Goal: Task Accomplishment & Management: Manage account settings

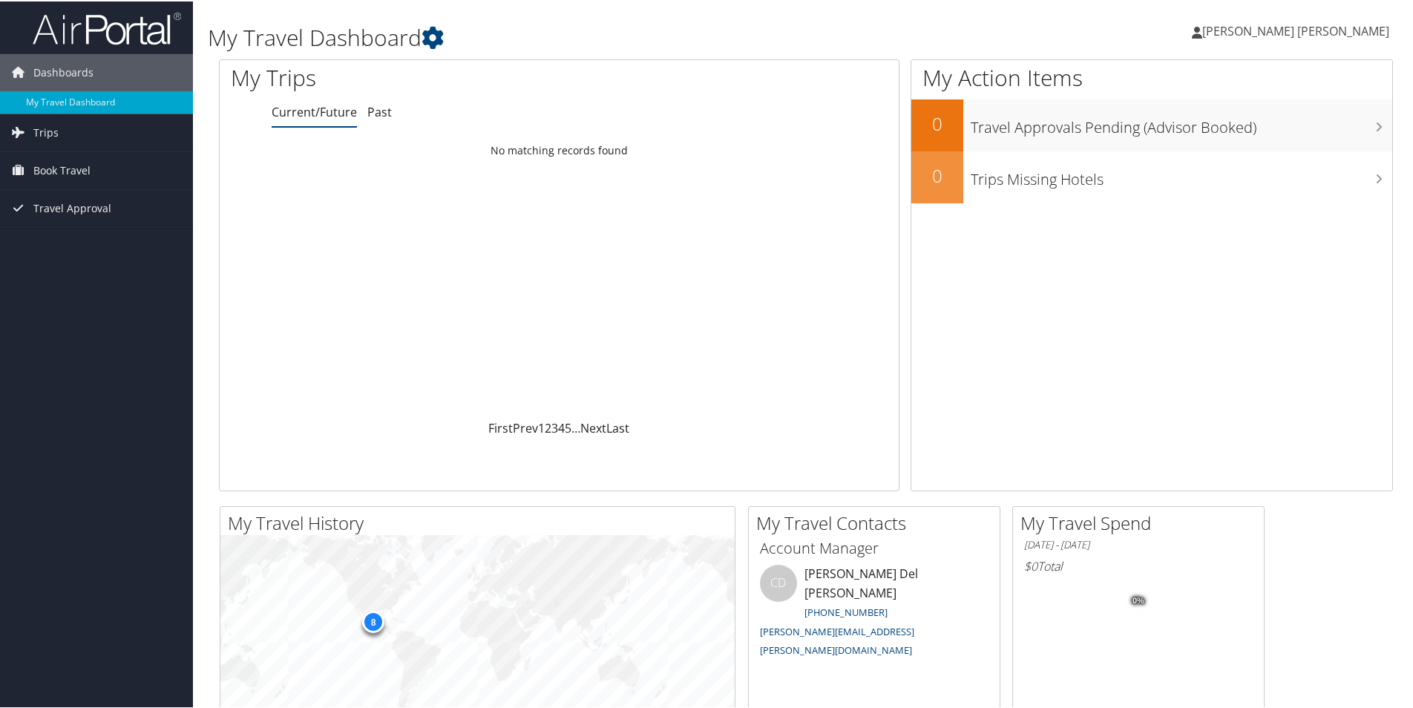
click at [1252, 28] on span "[PERSON_NAME] [PERSON_NAME]" at bounding box center [1295, 30] width 187 height 16
click at [1228, 81] on link "My Settings" at bounding box center [1303, 81] width 165 height 25
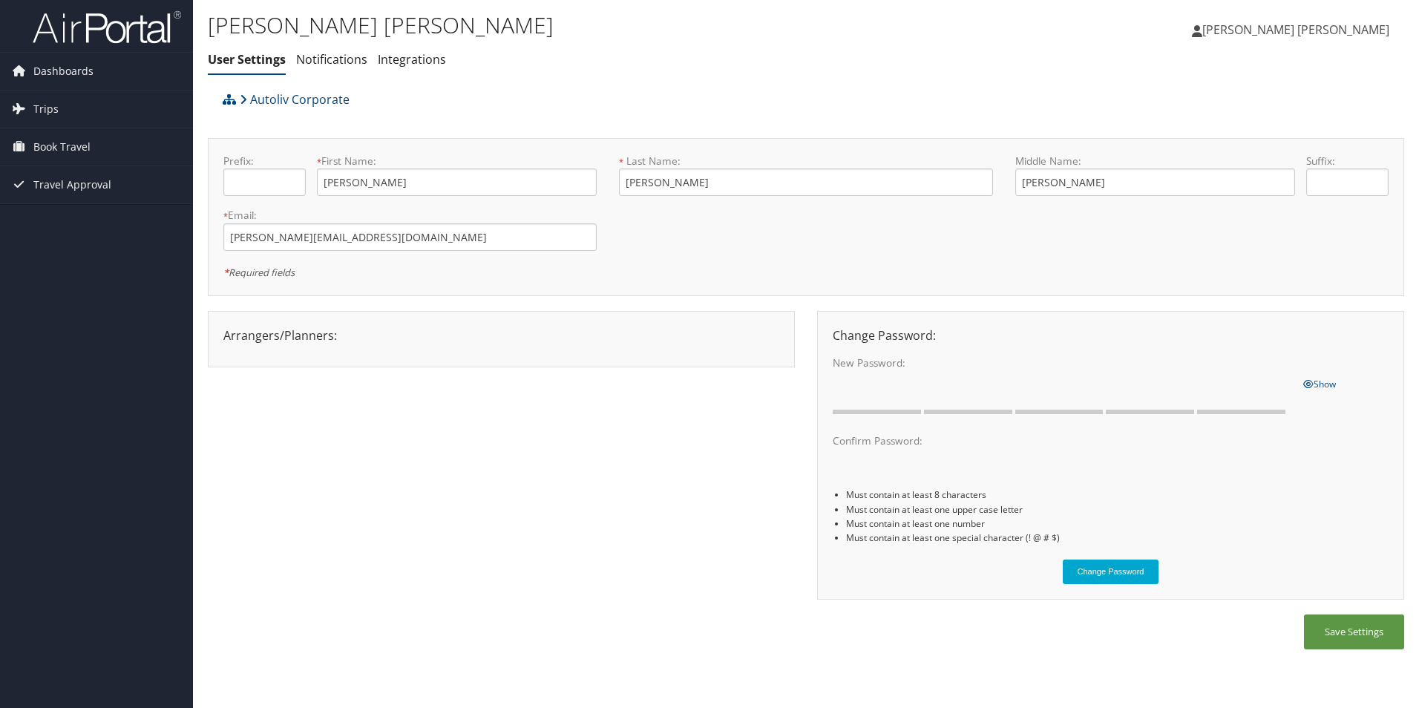
click at [1332, 26] on span "[PERSON_NAME] [PERSON_NAME]" at bounding box center [1295, 30] width 187 height 16
click at [1253, 136] on link "View Travel Profile" at bounding box center [1305, 131] width 165 height 25
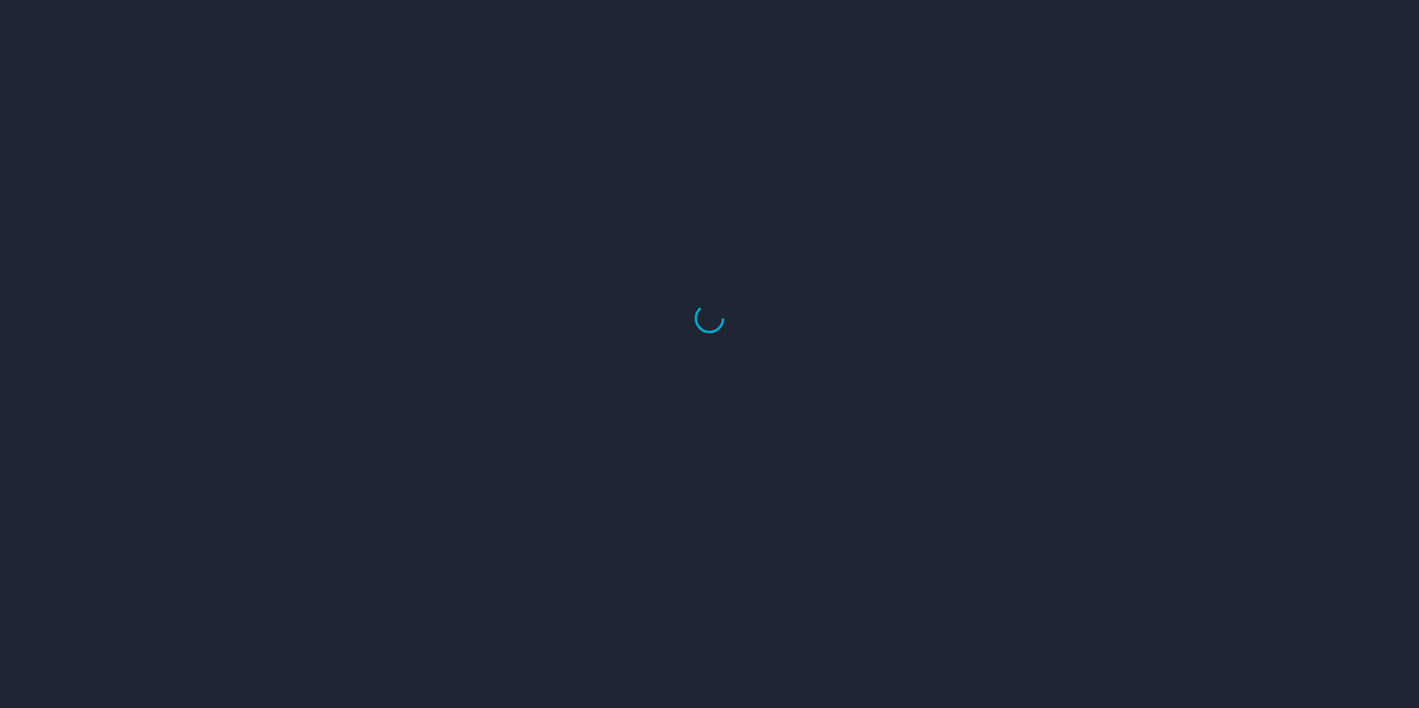
select select "US"
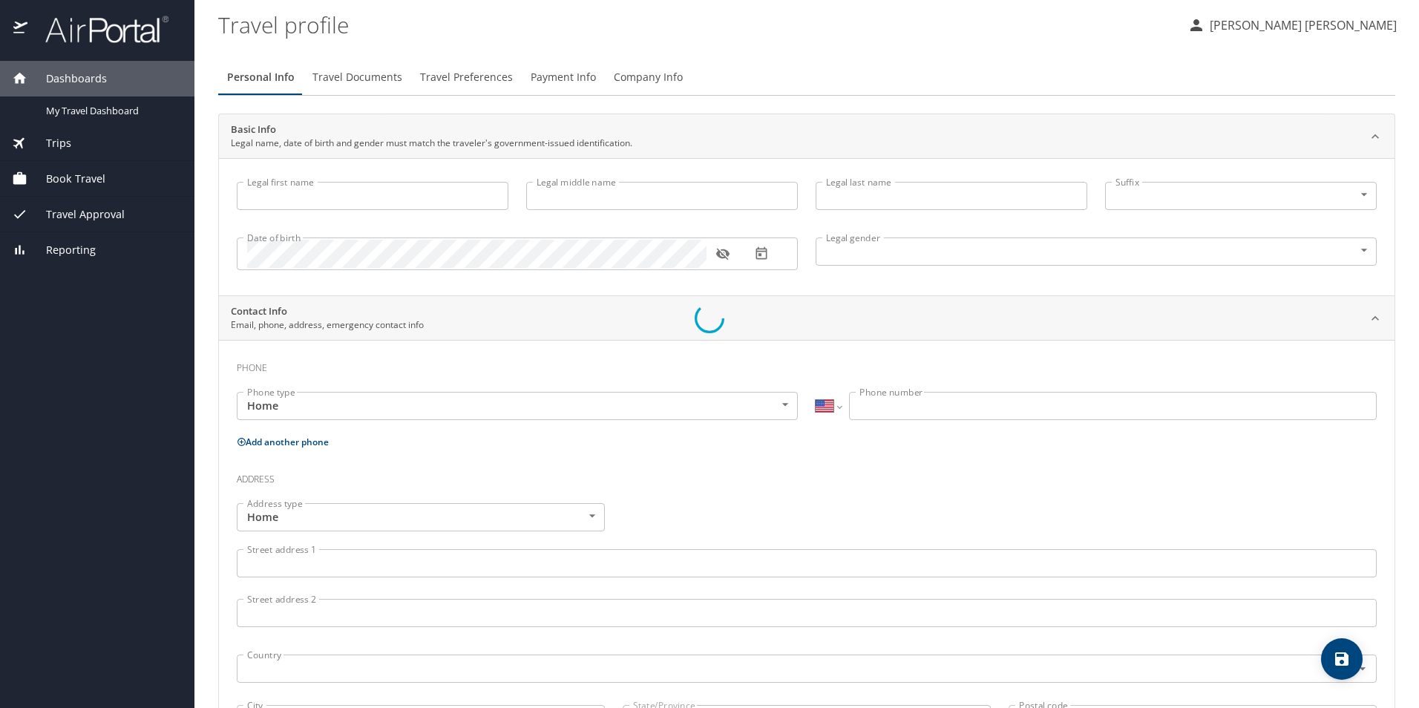
type input "[PERSON_NAME]"
type input "Female"
type input "Javier"
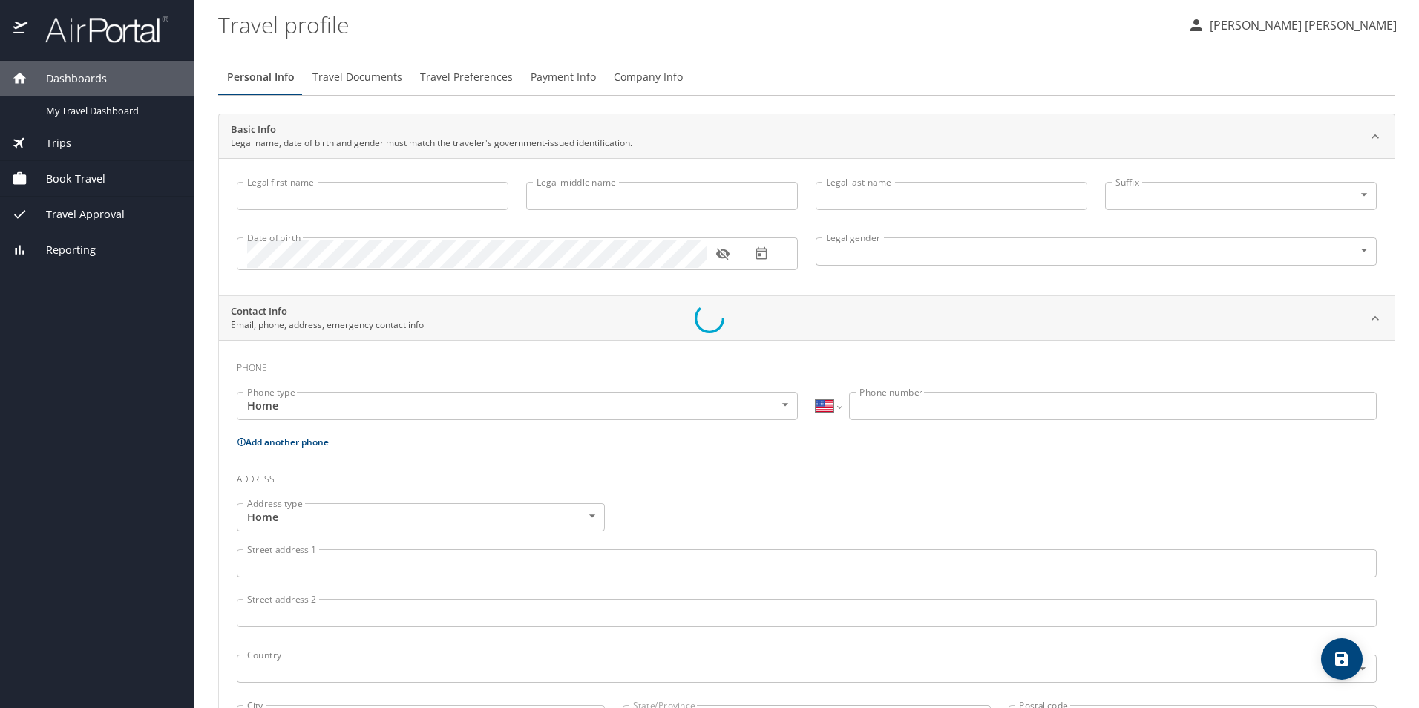
type input "Pe A"
select select "MX"
type input "442 540 0872"
select select "MX"
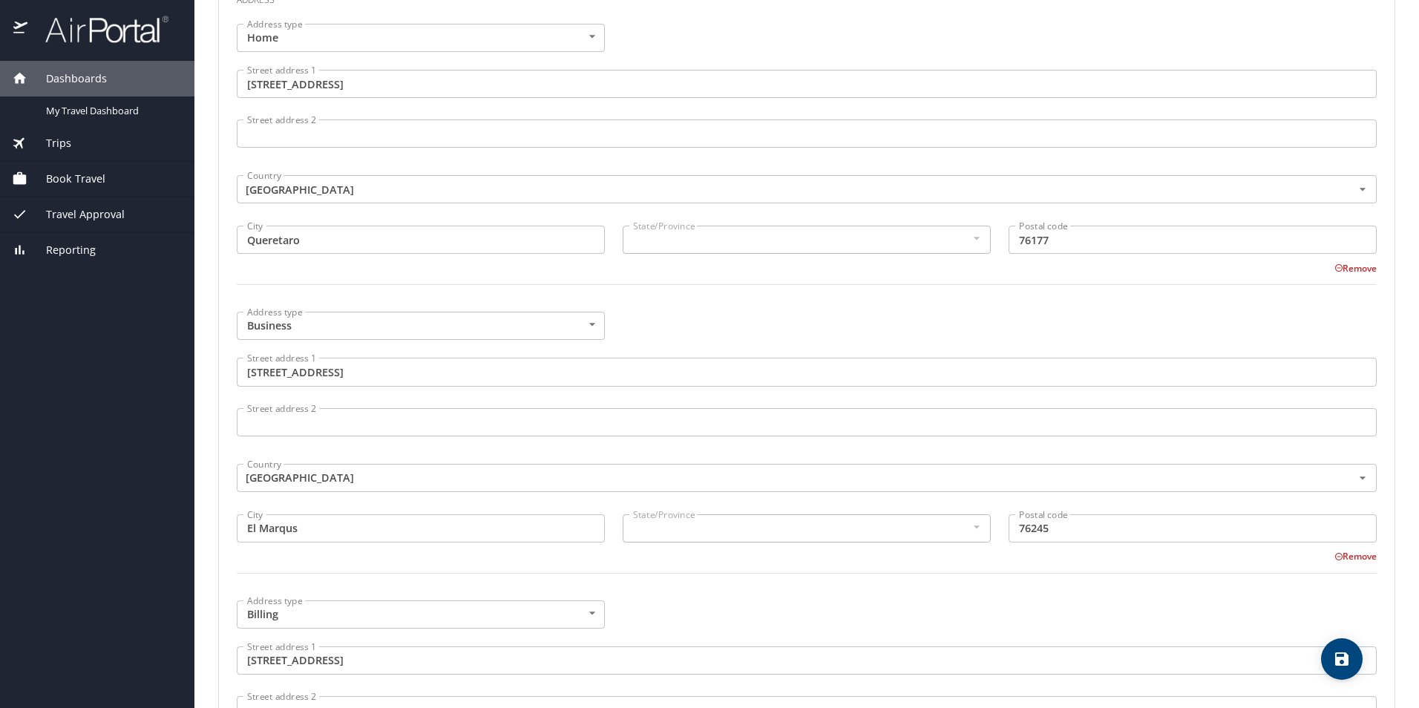
scroll to position [584, 0]
click at [967, 237] on div at bounding box center [975, 233] width 16 height 18
click at [967, 230] on div at bounding box center [975, 233] width 16 height 18
drag, startPoint x: 967, startPoint y: 230, endPoint x: 1002, endPoint y: 234, distance: 34.3
click at [967, 231] on div at bounding box center [975, 233] width 16 height 18
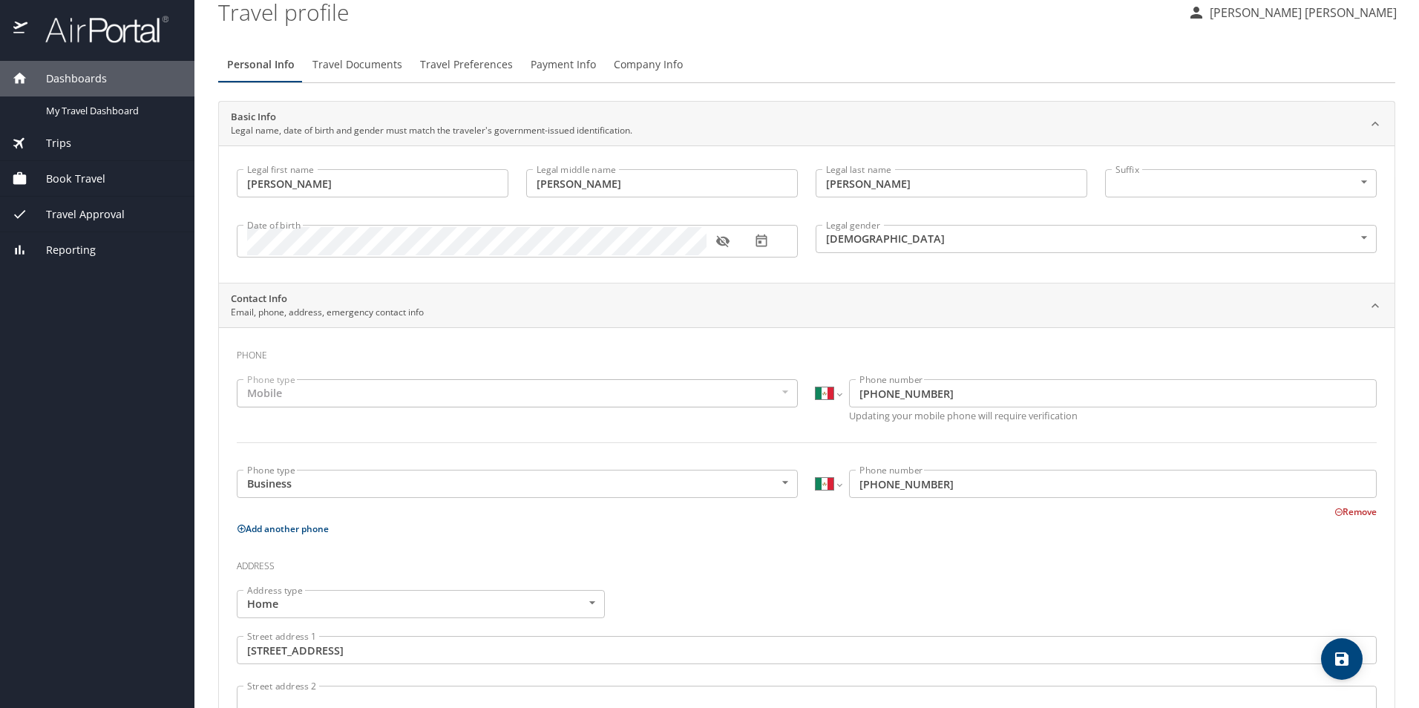
scroll to position [10, 0]
click at [330, 74] on span "Travel Documents" at bounding box center [357, 67] width 90 height 19
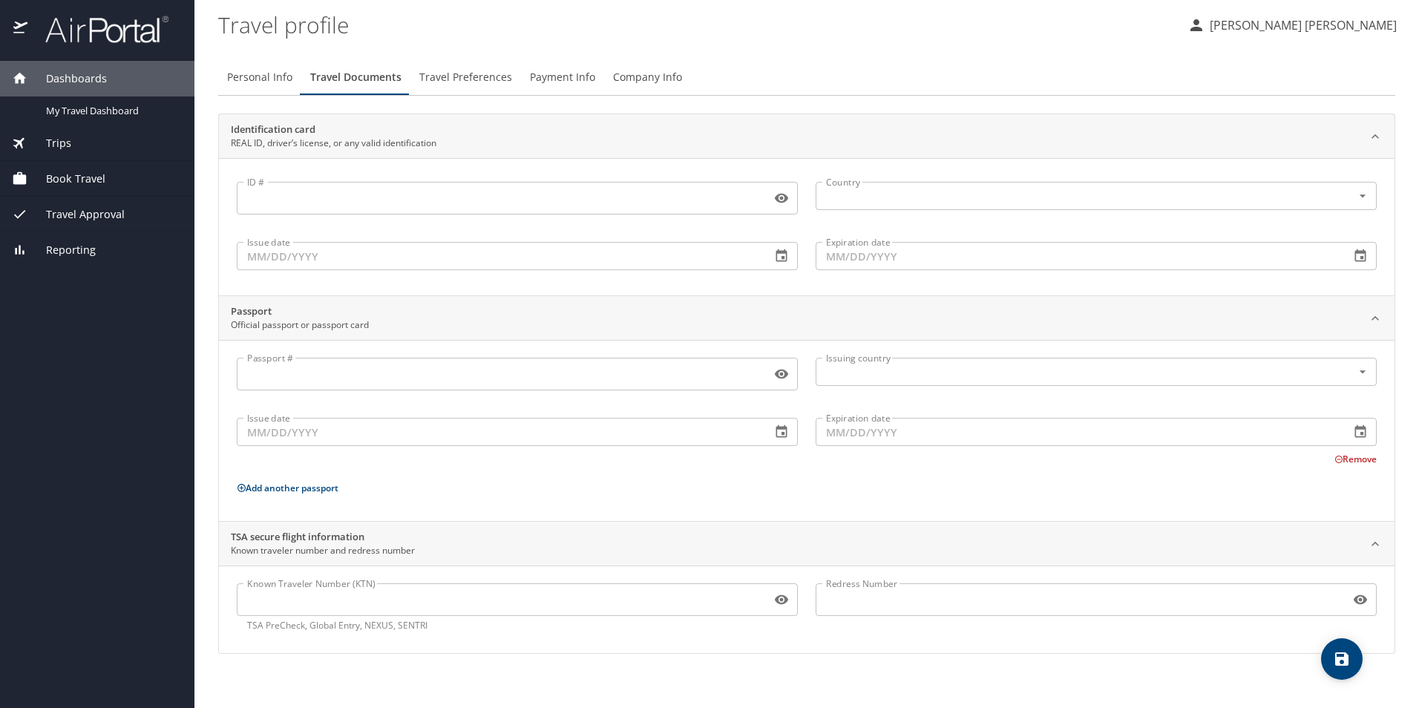
click at [348, 374] on input "Passport #" at bounding box center [501, 374] width 528 height 28
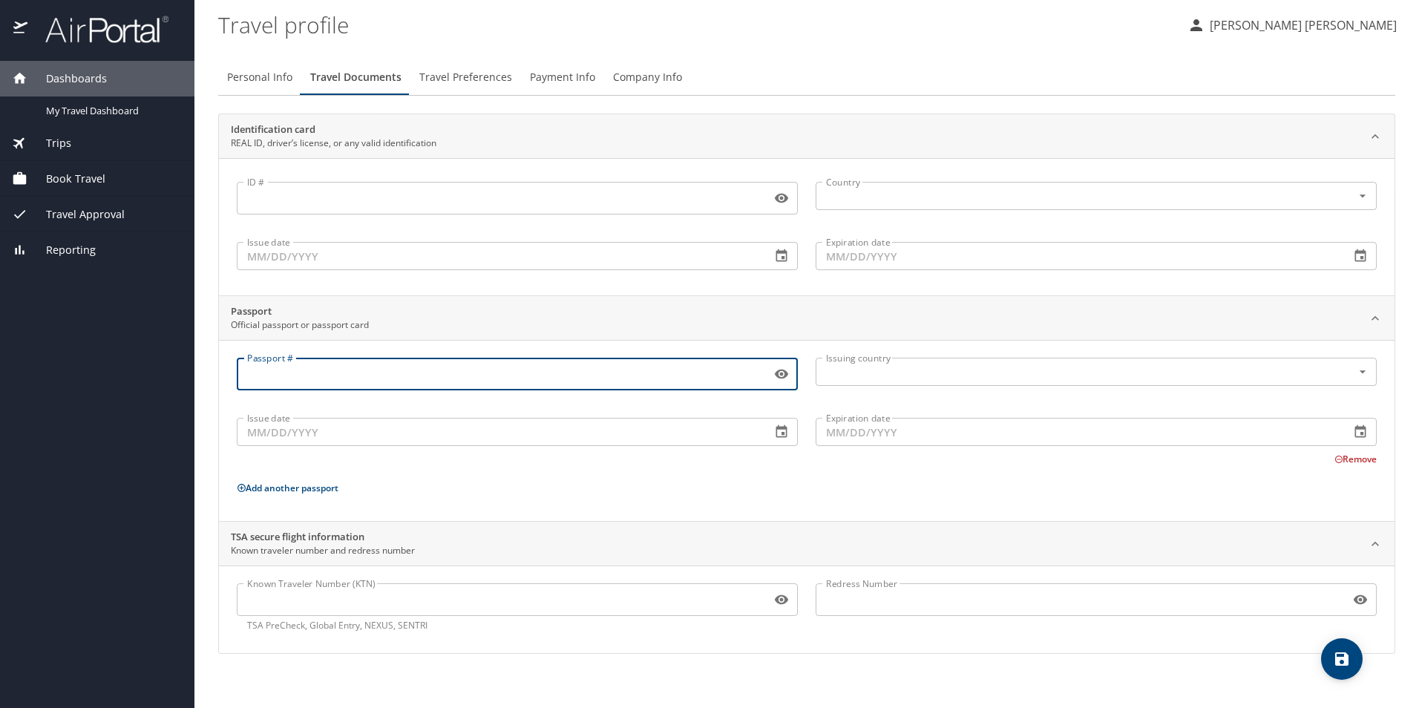
type input "n"
type input "N13388974"
click at [878, 376] on input "text" at bounding box center [1074, 371] width 508 height 19
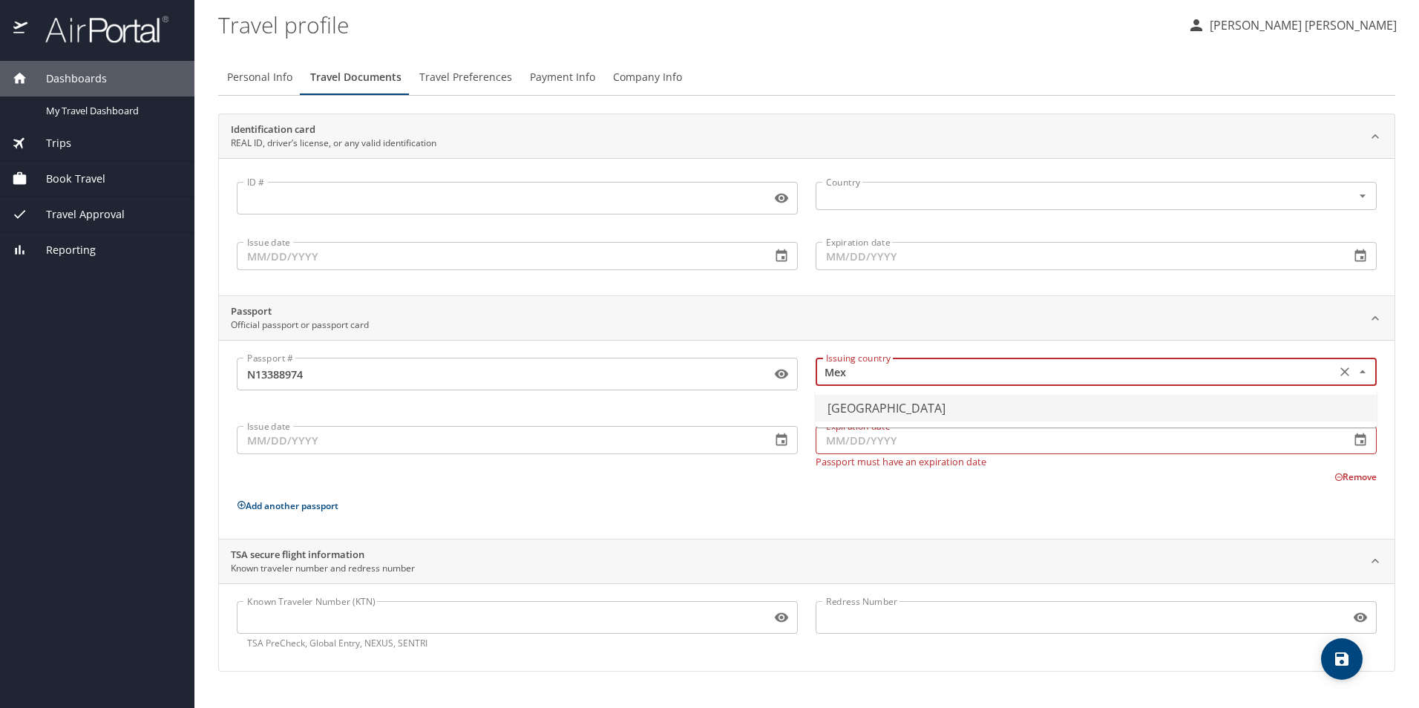
click at [870, 413] on li "Mexico" at bounding box center [1095, 408] width 561 height 27
type input "Mexico"
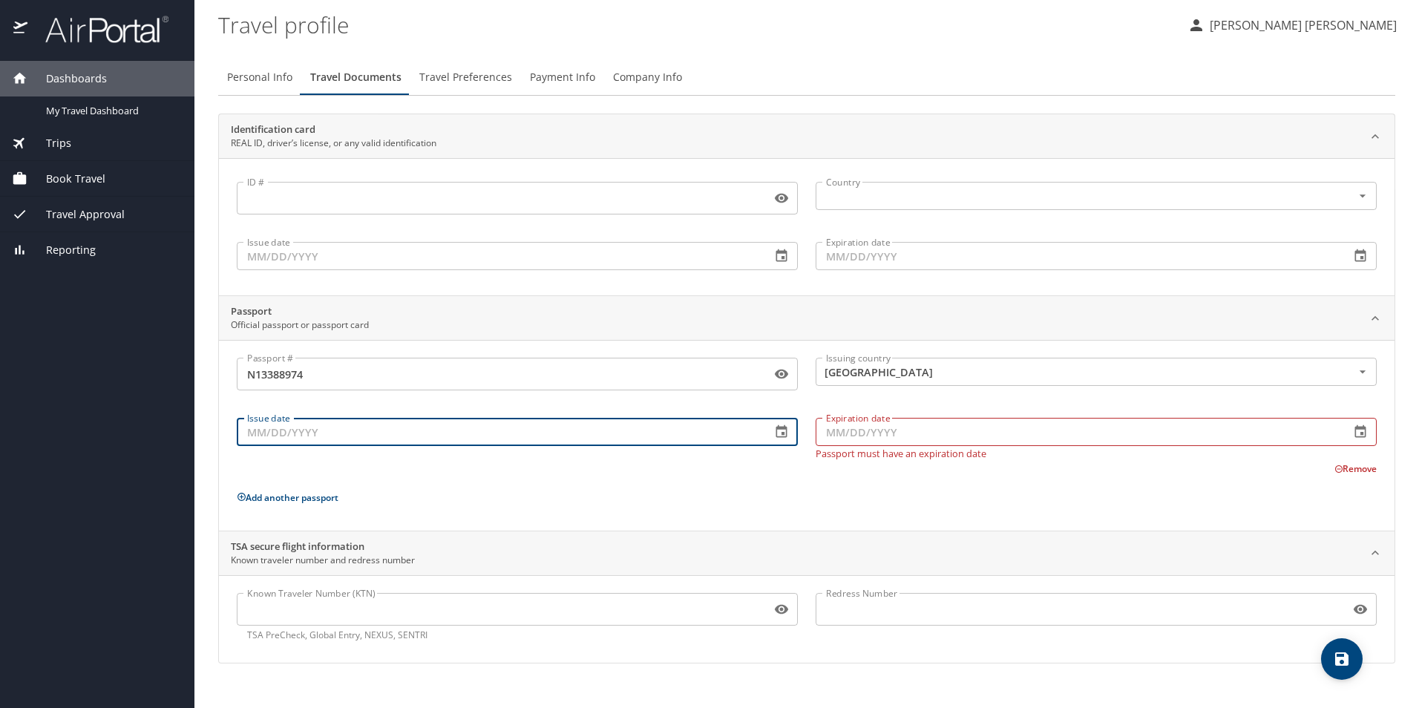
click at [420, 438] on input "Issue date" at bounding box center [498, 432] width 522 height 28
type input "04/04/2024"
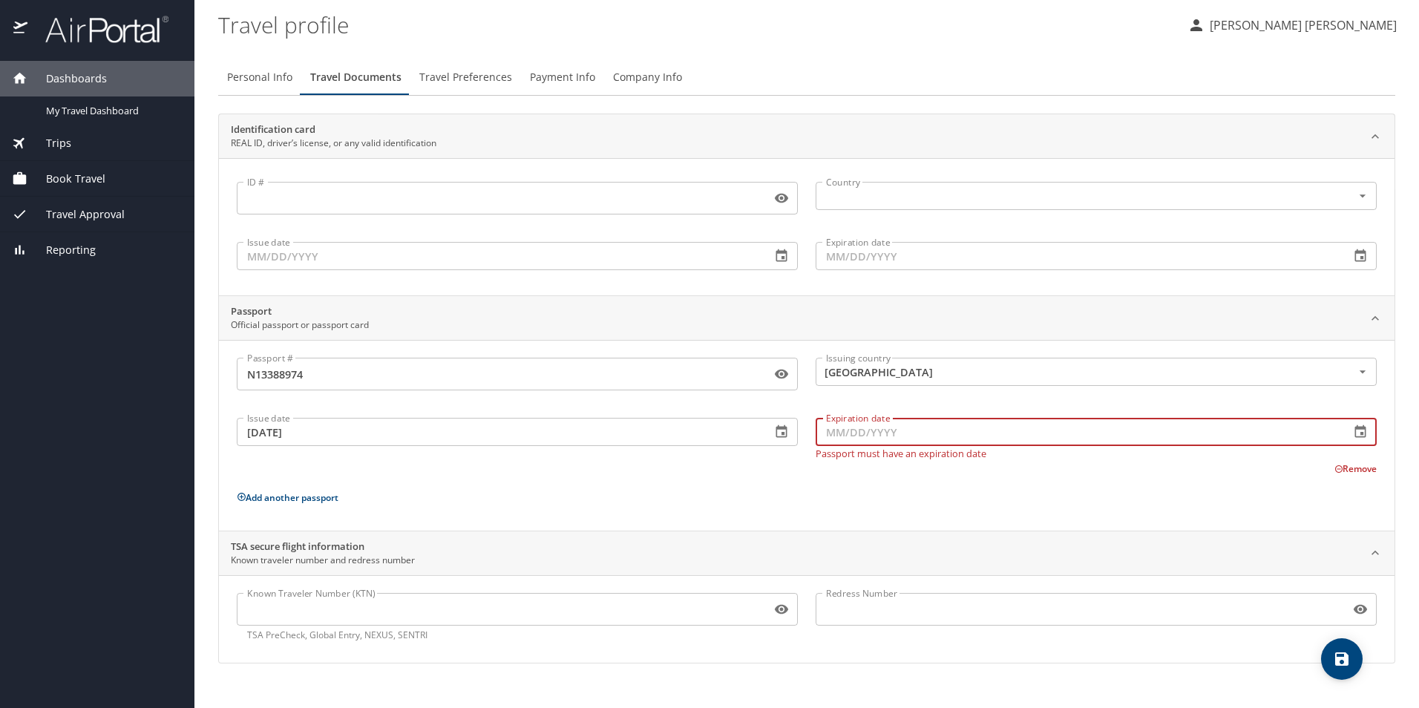
click at [847, 438] on input "Expiration date" at bounding box center [1076, 432] width 522 height 28
type input "04/04/2034"
click at [1347, 667] on icon "save" at bounding box center [1341, 659] width 18 height 18
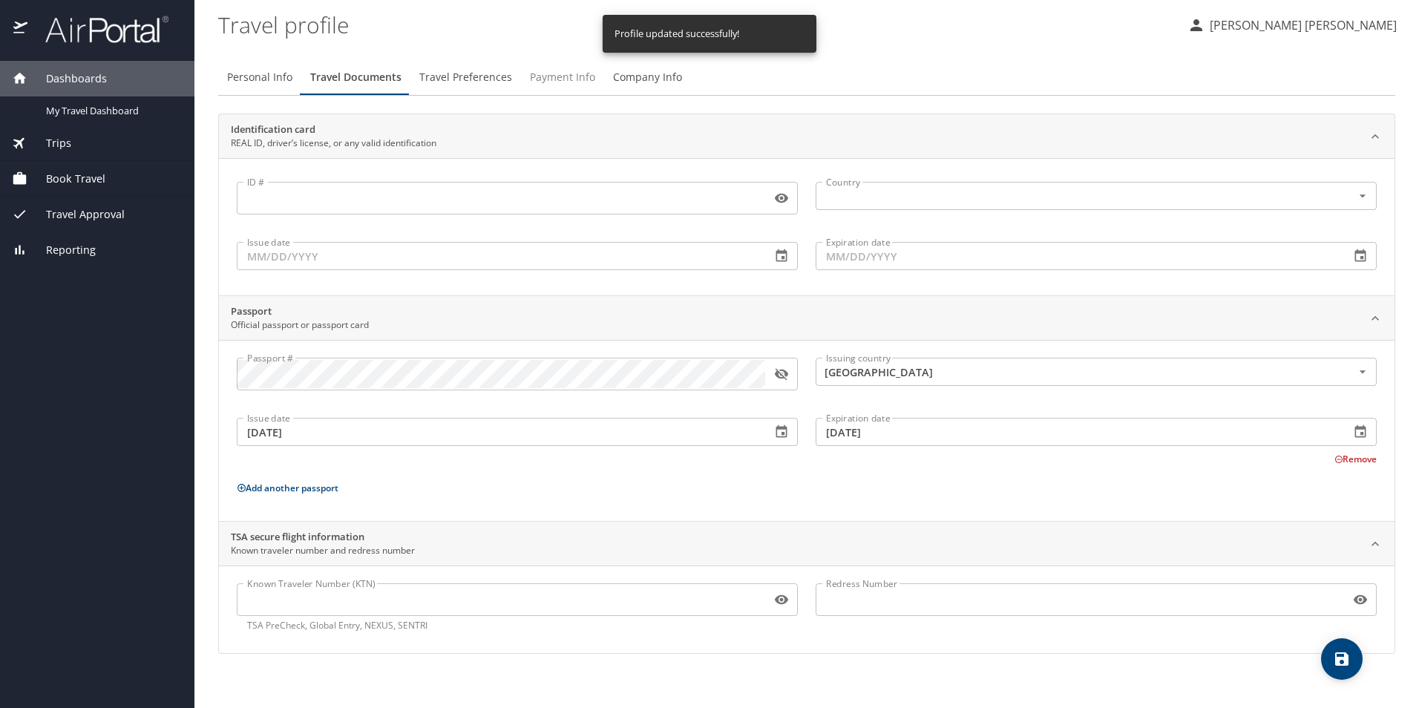
click at [560, 83] on span "Payment Info" at bounding box center [562, 77] width 65 height 19
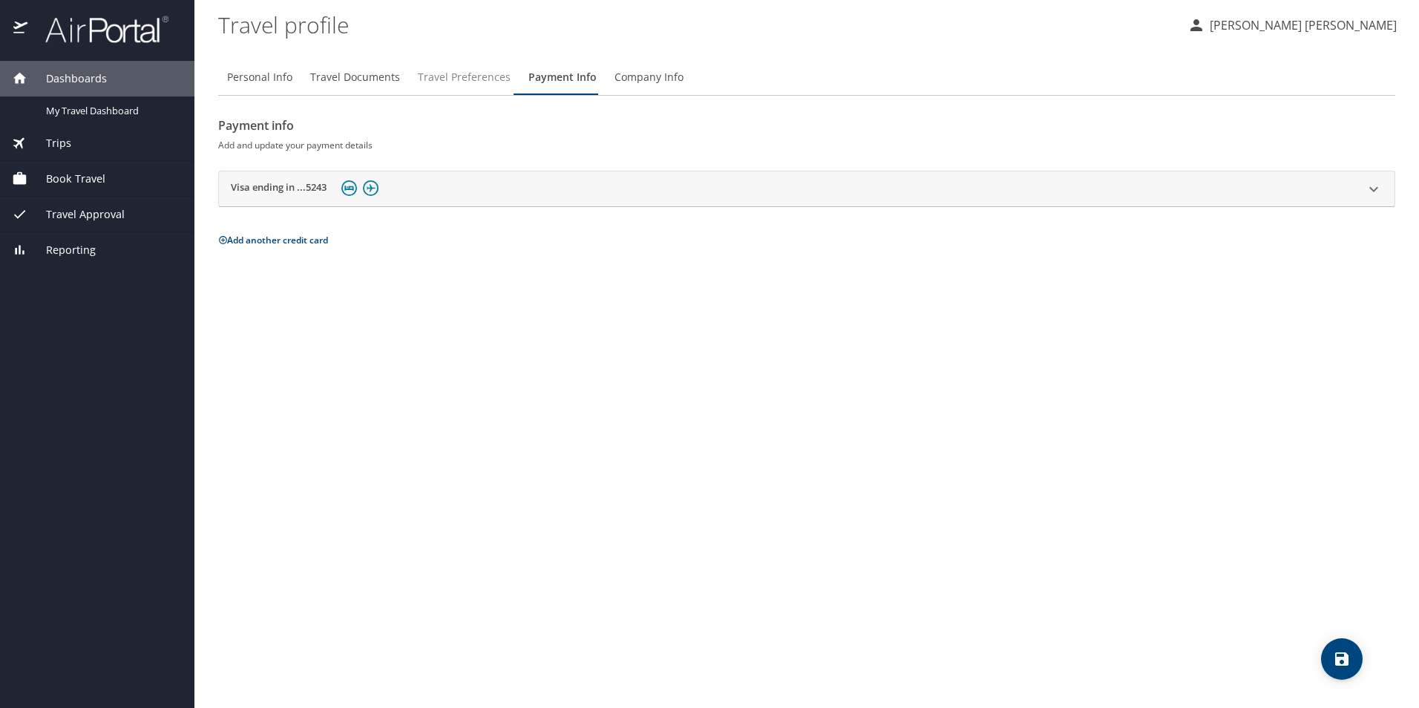
click at [505, 79] on button "Travel Preferences" at bounding box center [464, 77] width 111 height 36
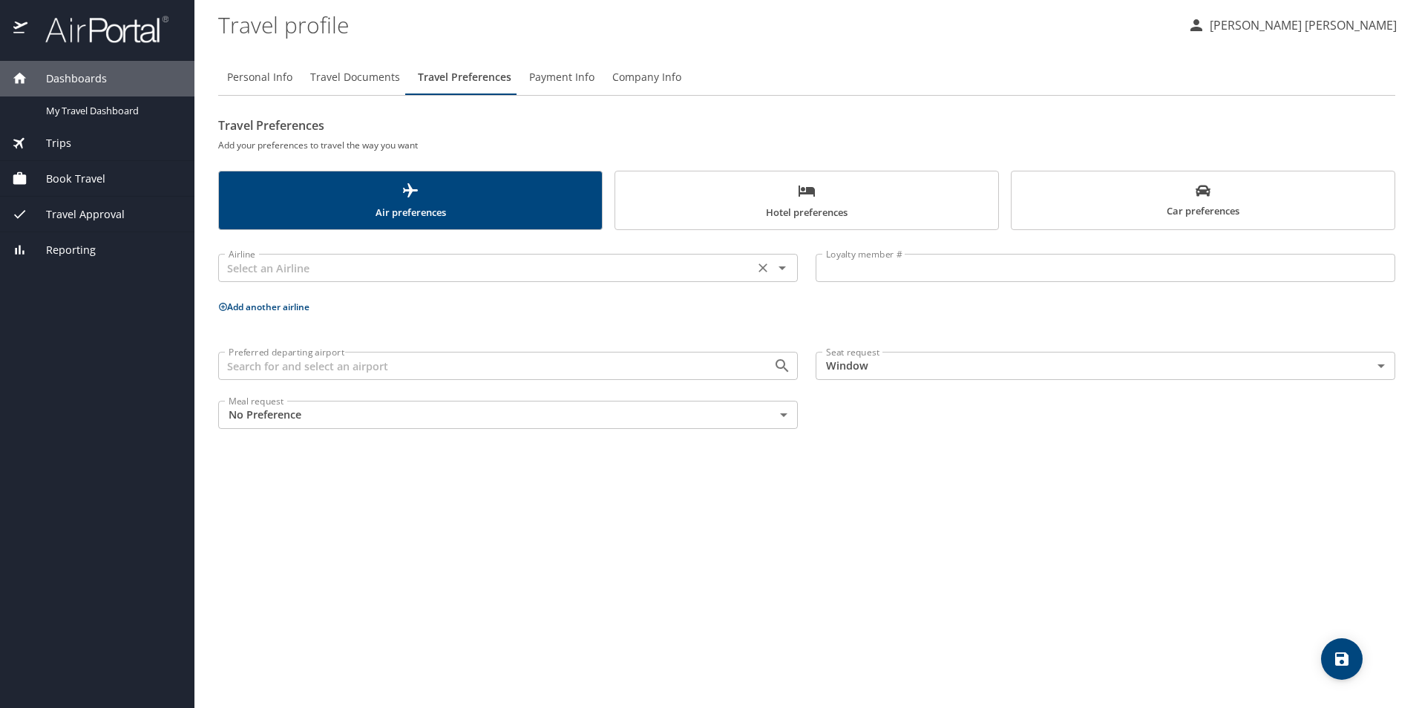
click at [456, 261] on input "text" at bounding box center [486, 267] width 527 height 19
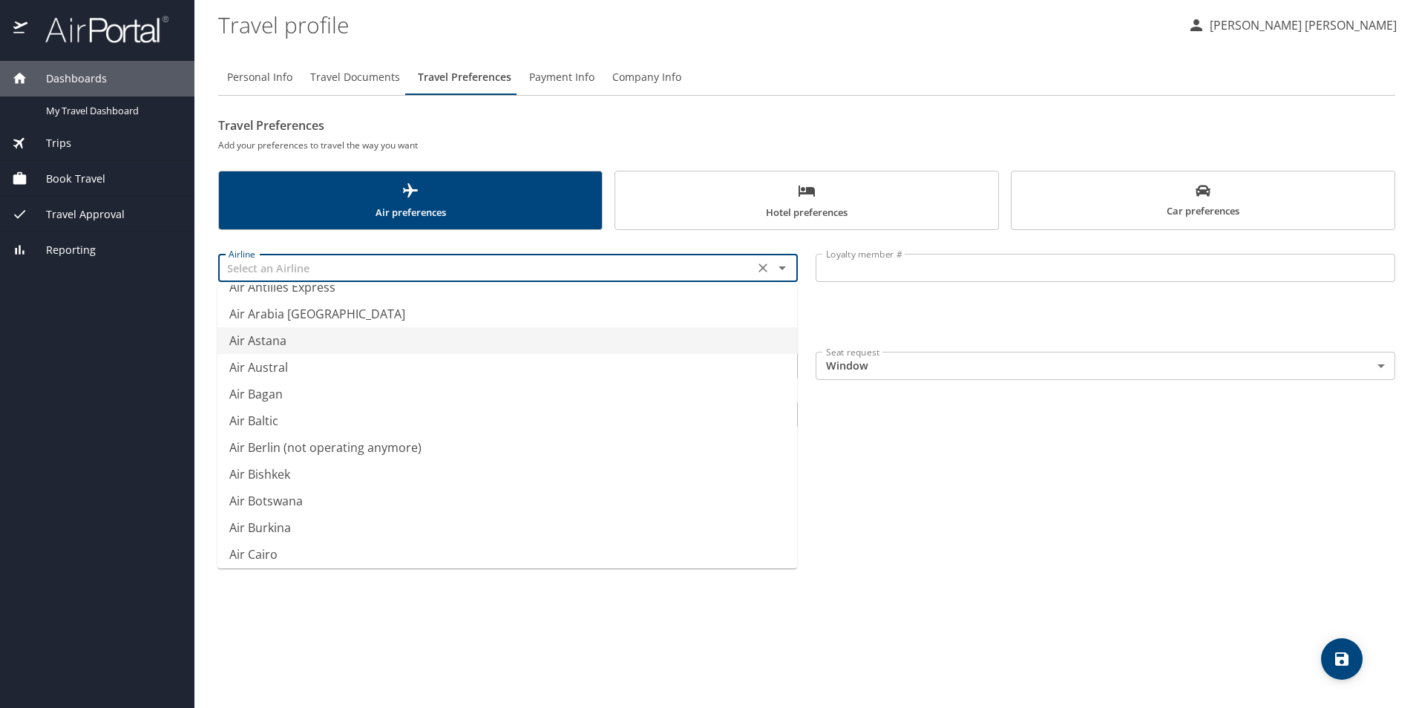
scroll to position [445, 0]
type input "Air Arabia Maroc"
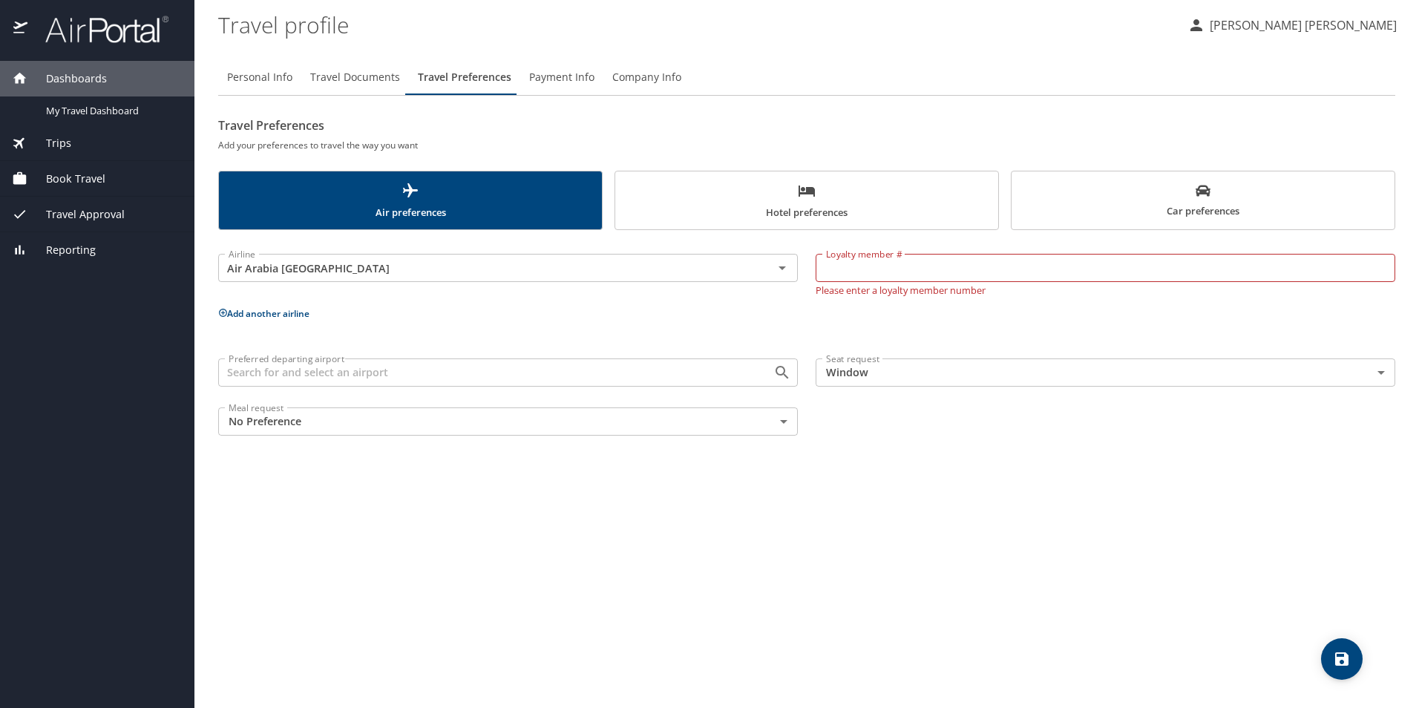
click at [804, 116] on h2 "Travel Preferences" at bounding box center [806, 126] width 1177 height 24
click at [761, 196] on span "Hotel preferences" at bounding box center [806, 201] width 365 height 39
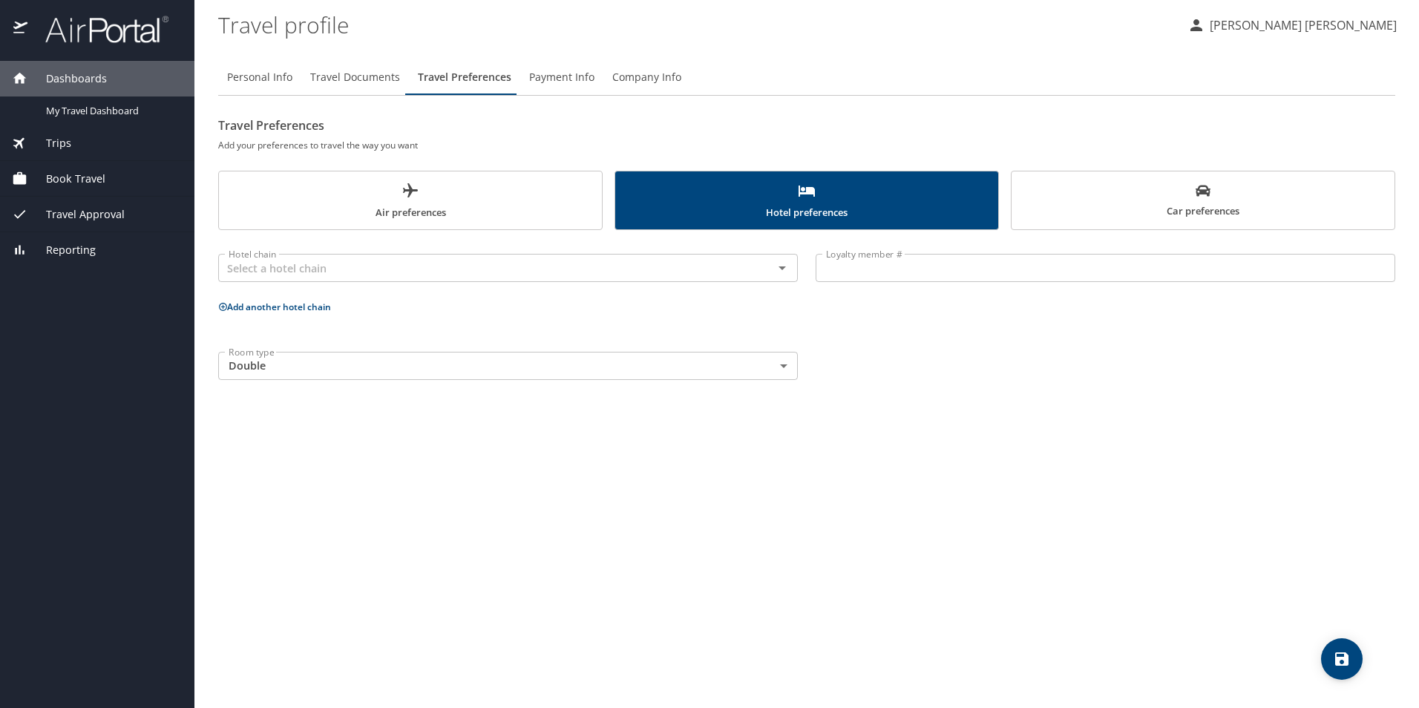
click at [463, 203] on span "Air preferences" at bounding box center [410, 201] width 365 height 39
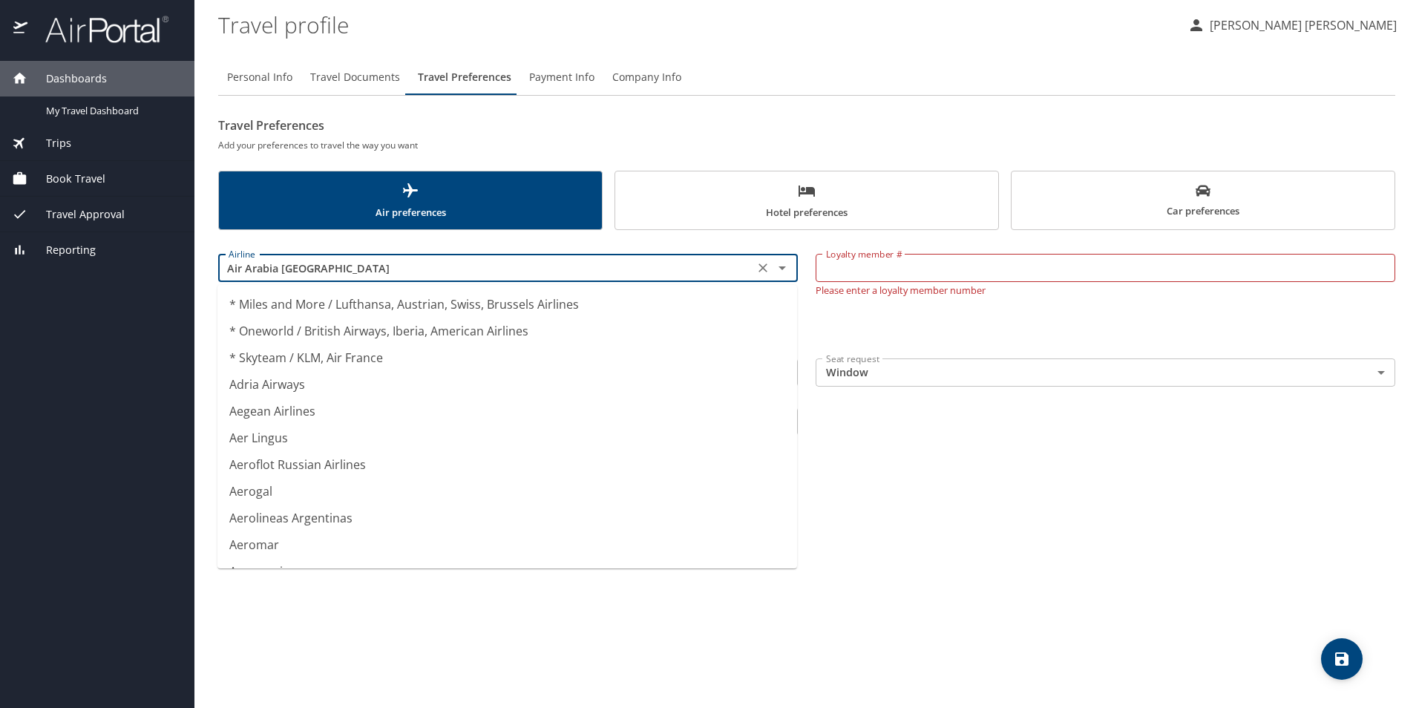
click at [497, 259] on input "Air Arabia Maroc" at bounding box center [486, 267] width 527 height 19
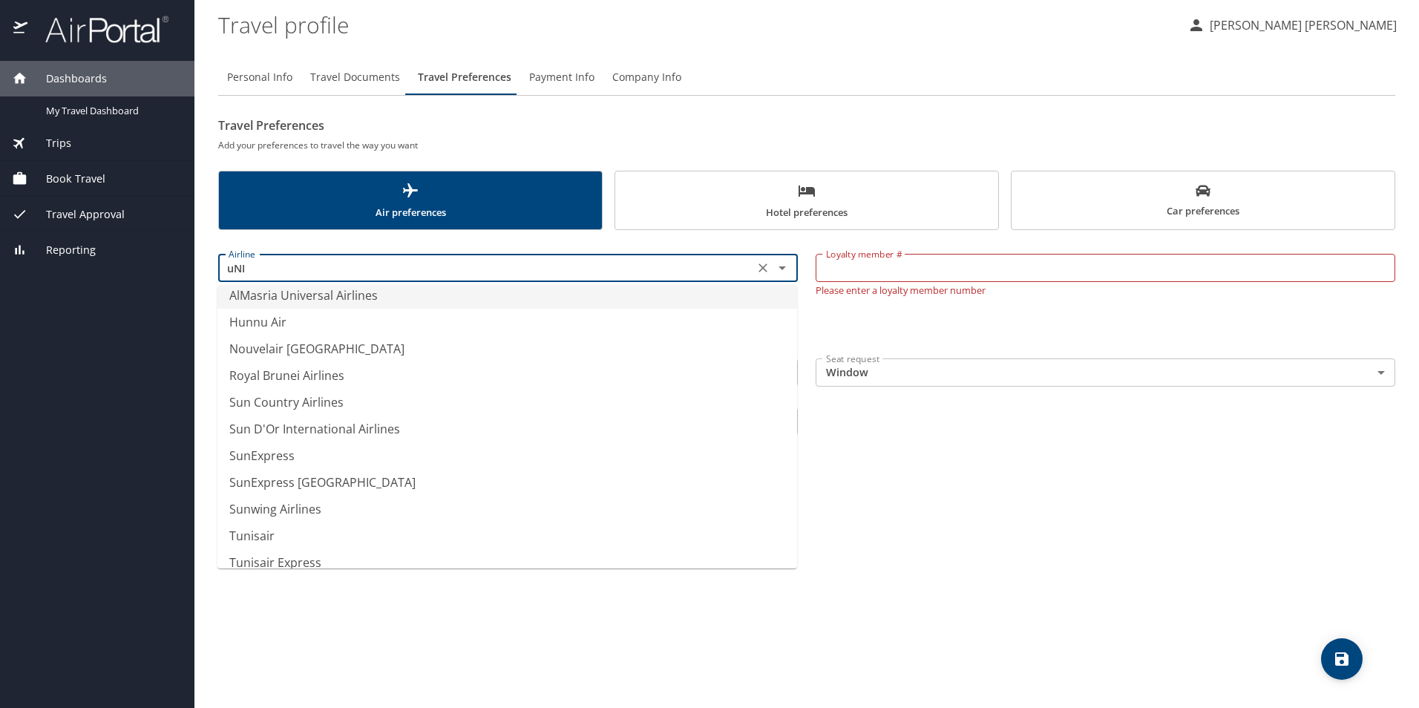
scroll to position [0, 0]
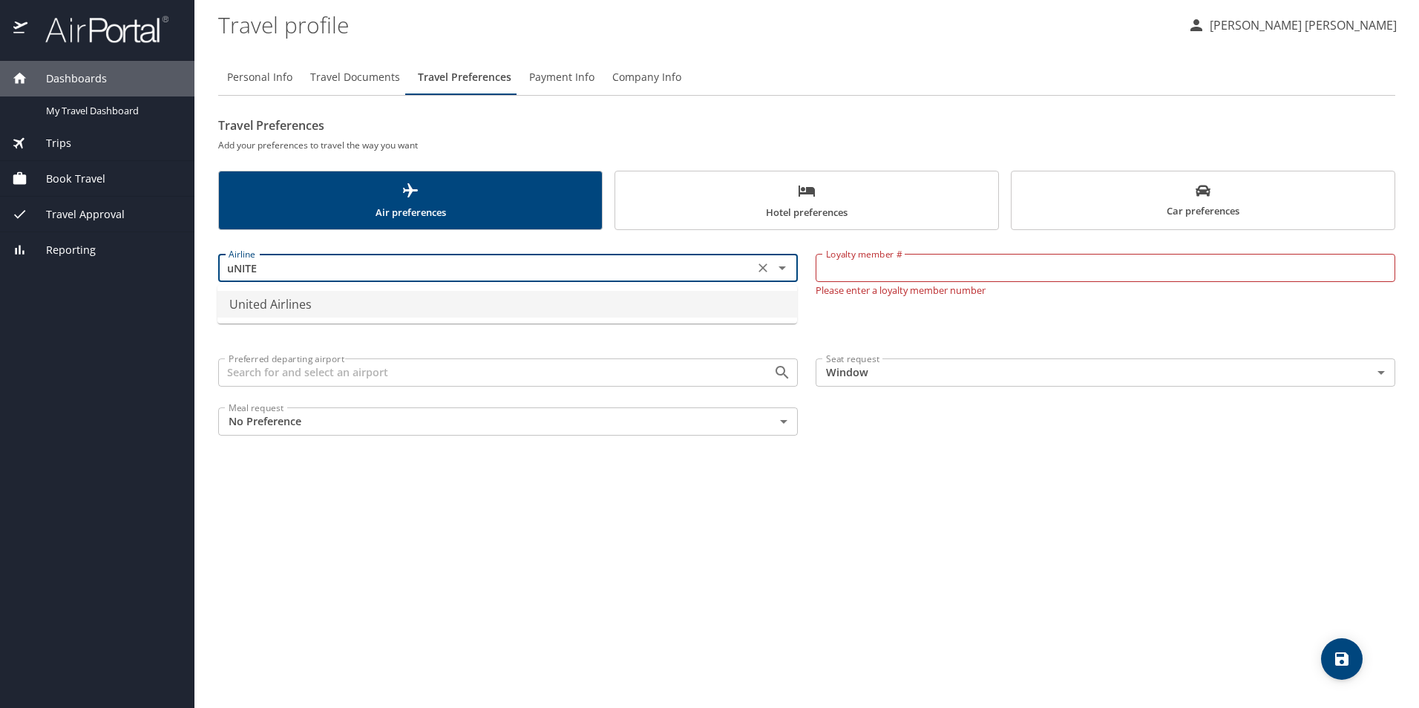
click at [454, 301] on li "United Airlines" at bounding box center [506, 304] width 579 height 27
type input "United Airlines"
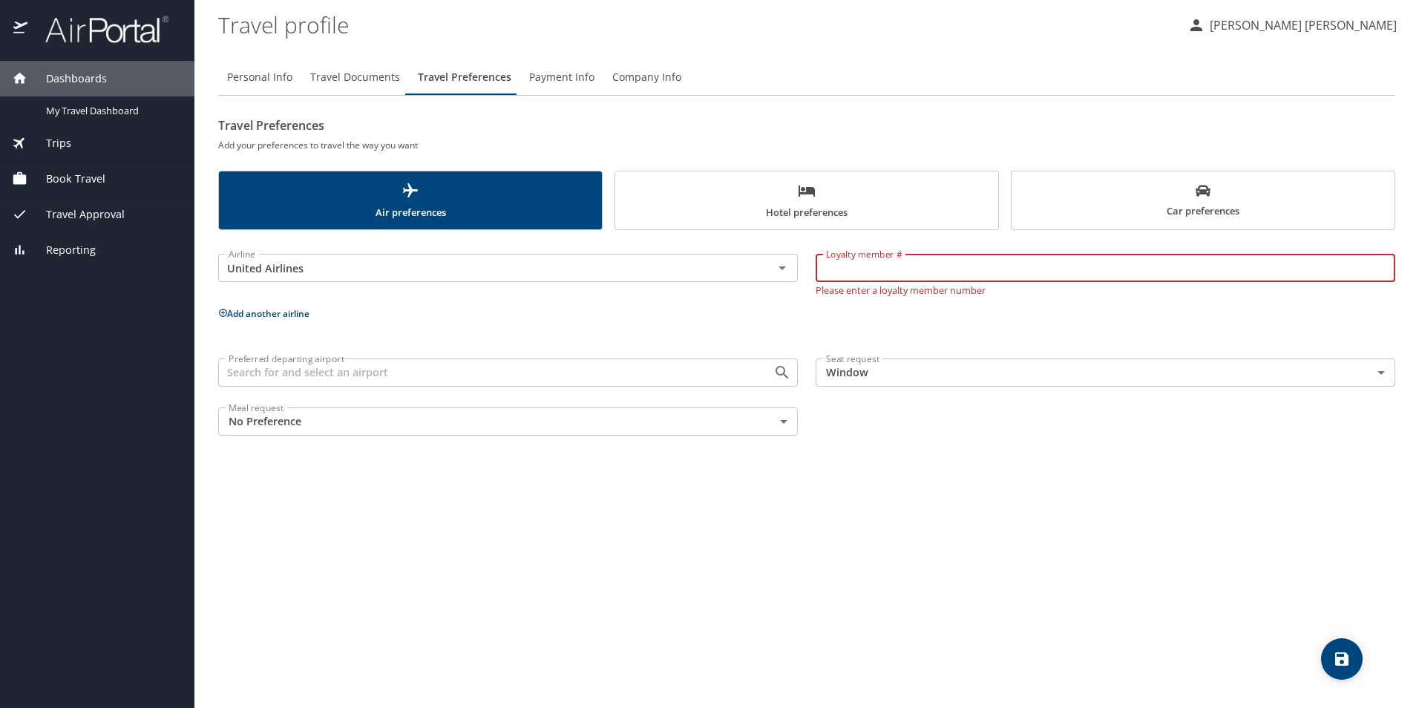
click at [861, 267] on input "Loyalty member #" at bounding box center [1104, 268] width 579 height 28
click at [898, 269] on input "Loyalty member #" at bounding box center [1104, 268] width 579 height 28
type input "YJA16220"
click at [957, 341] on div "Airline United Airlines Airline Loyalty member # YJA16220 Loyalty member # Plea…" at bounding box center [806, 342] width 1177 height 206
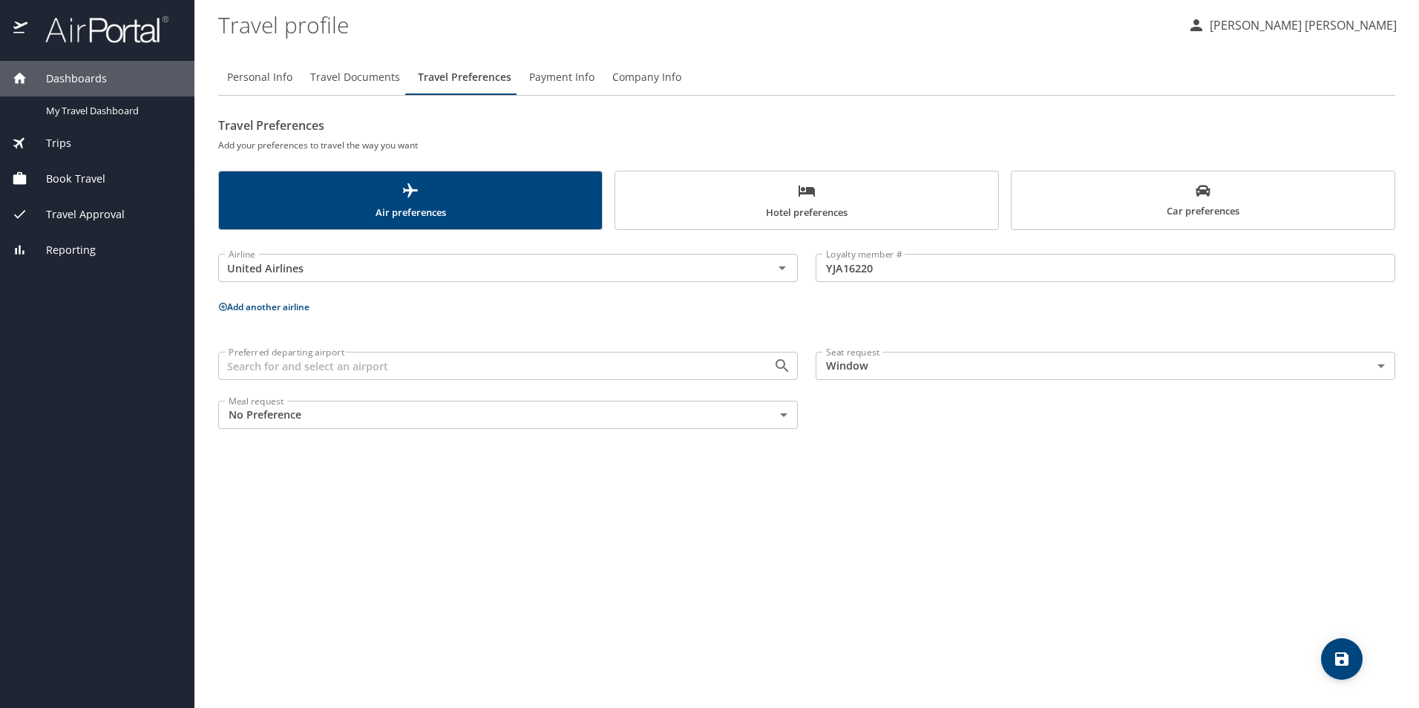
click at [861, 369] on body "Dashboards My Travel Dashboard Trips Current / Future Trips Past Trips Trips Mi…" at bounding box center [709, 354] width 1419 height 708
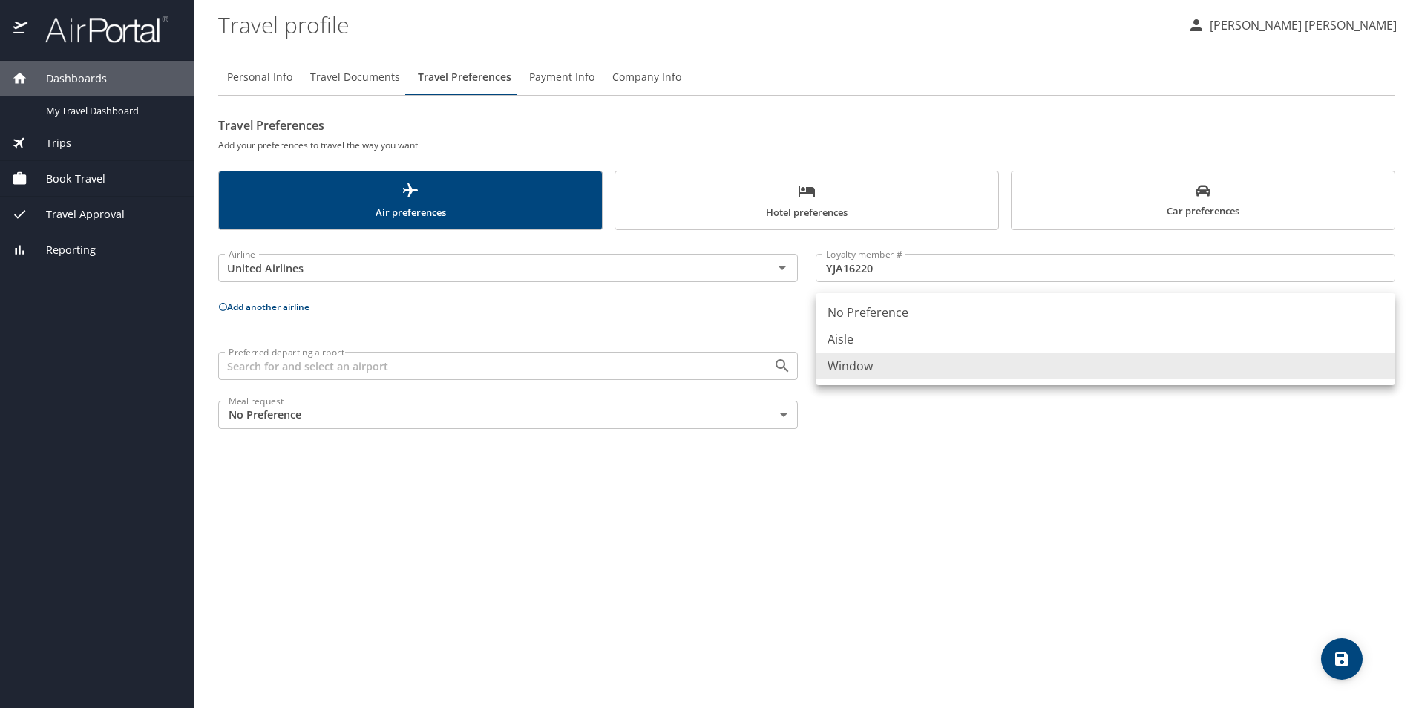
click at [858, 420] on div at bounding box center [709, 354] width 1419 height 708
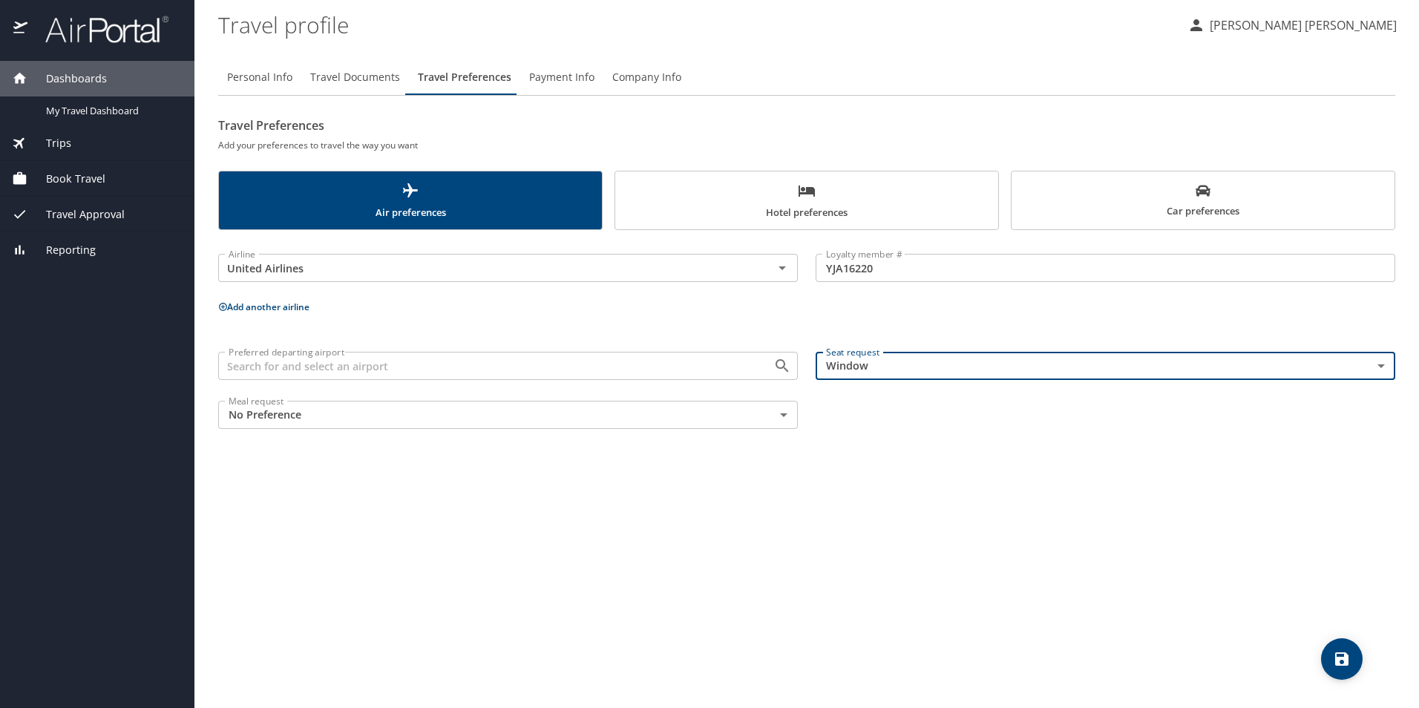
click at [559, 74] on span "Payment Info" at bounding box center [561, 77] width 65 height 19
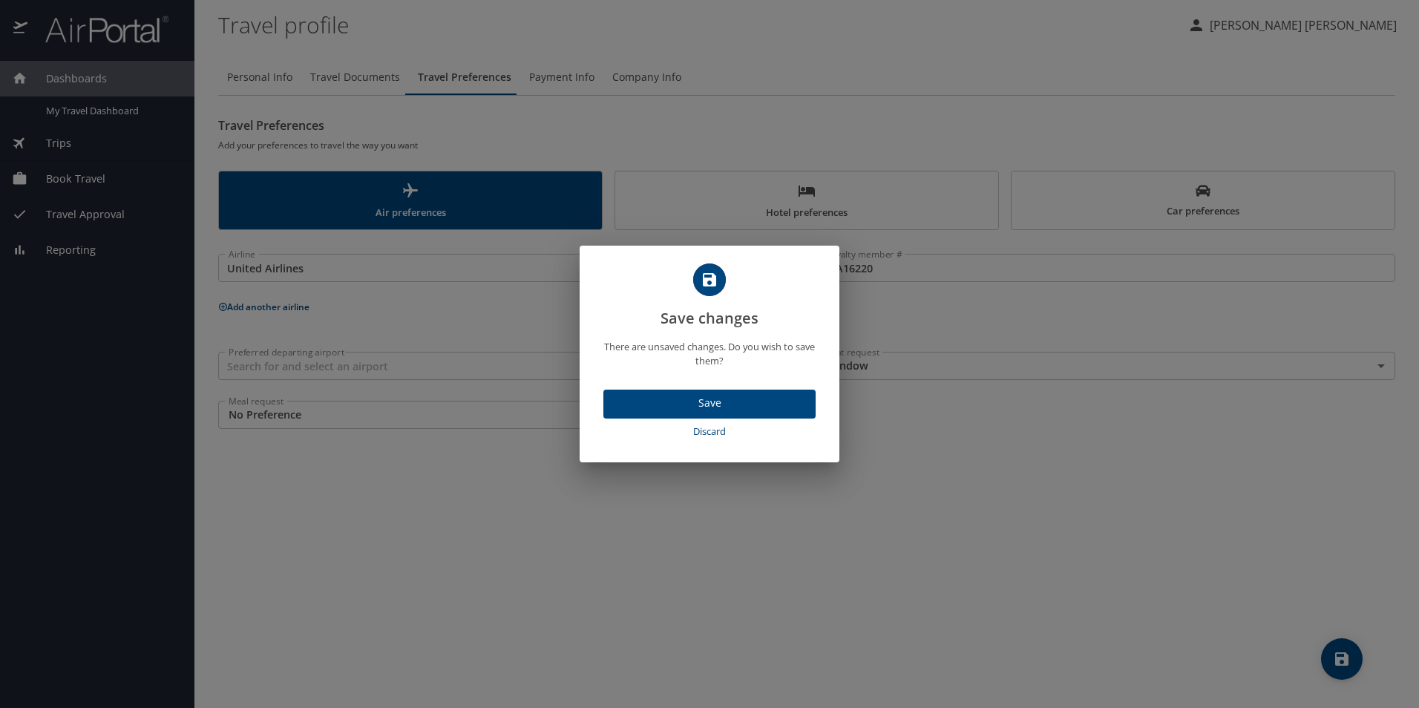
click at [723, 413] on button "Save" at bounding box center [709, 404] width 212 height 29
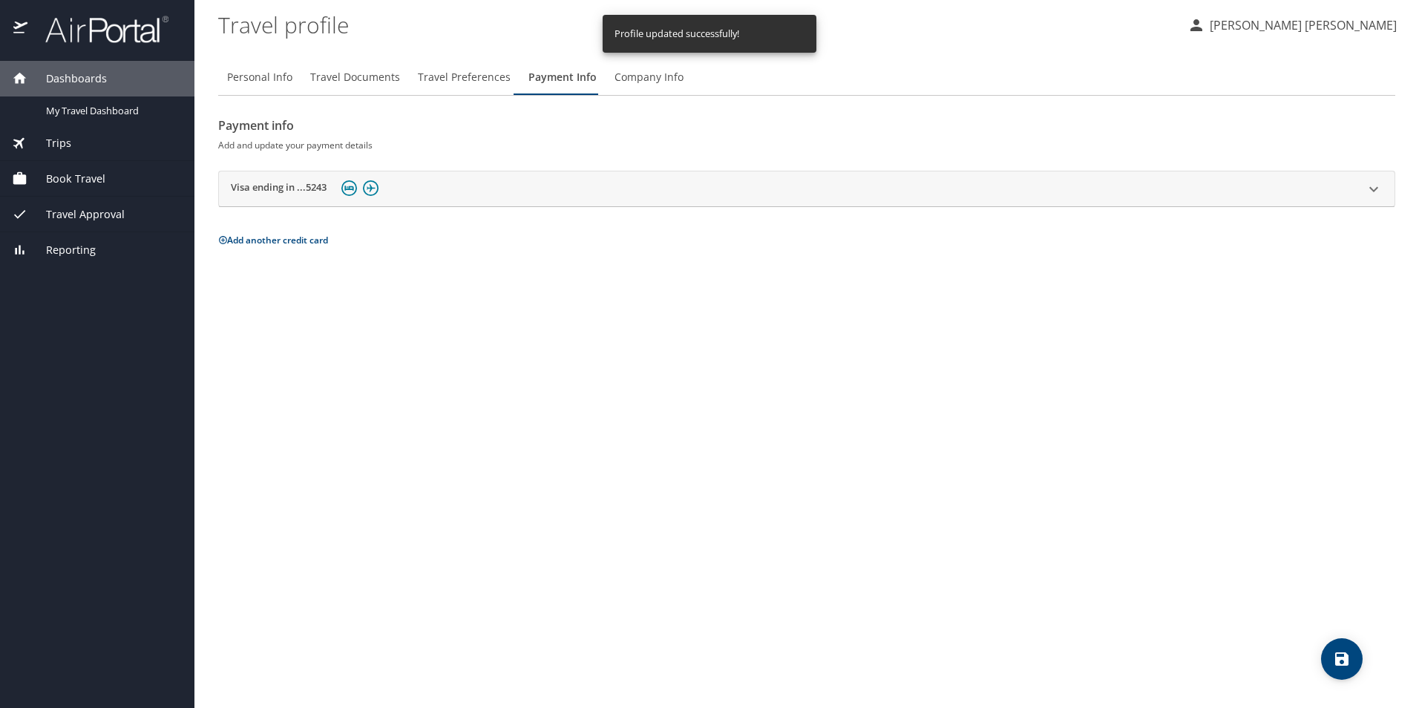
click at [476, 77] on span "Travel Preferences" at bounding box center [464, 77] width 93 height 19
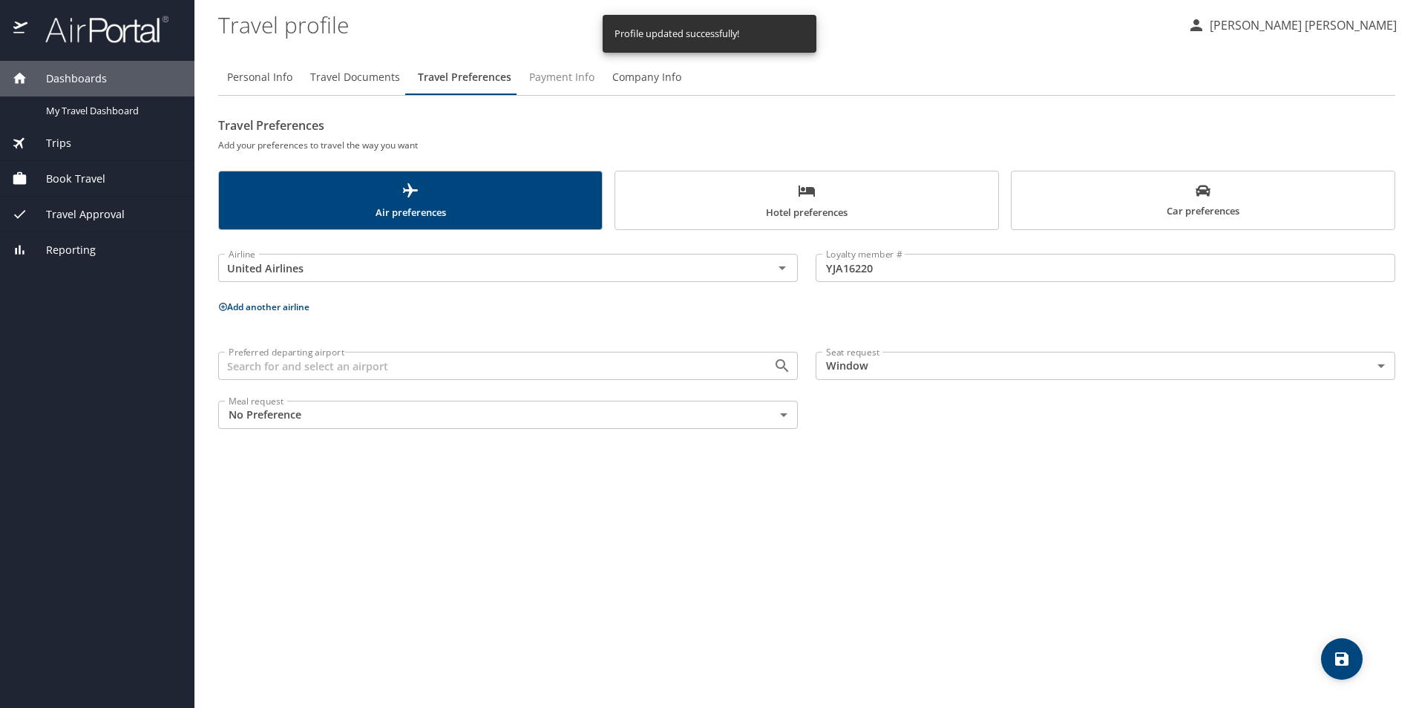
click at [524, 78] on button "Payment Info" at bounding box center [561, 77] width 83 height 36
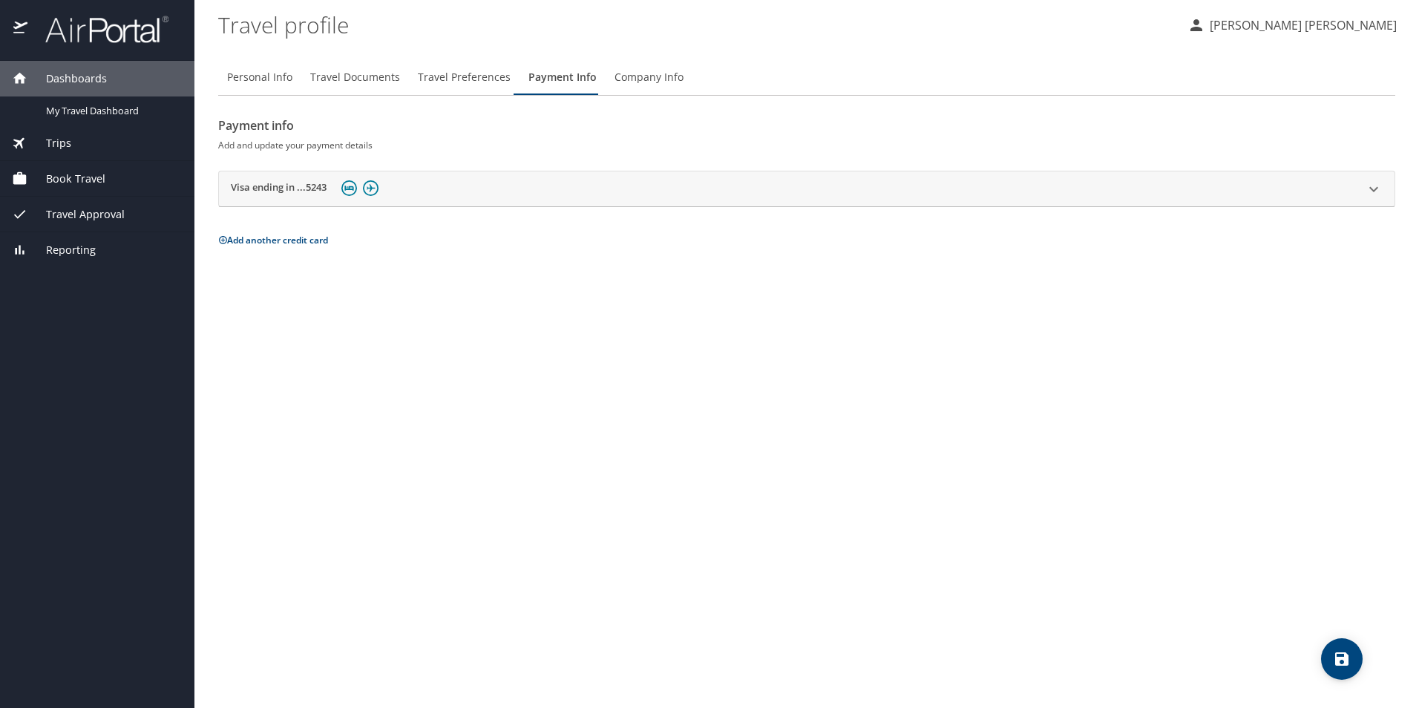
click at [1375, 185] on icon at bounding box center [1373, 189] width 18 height 18
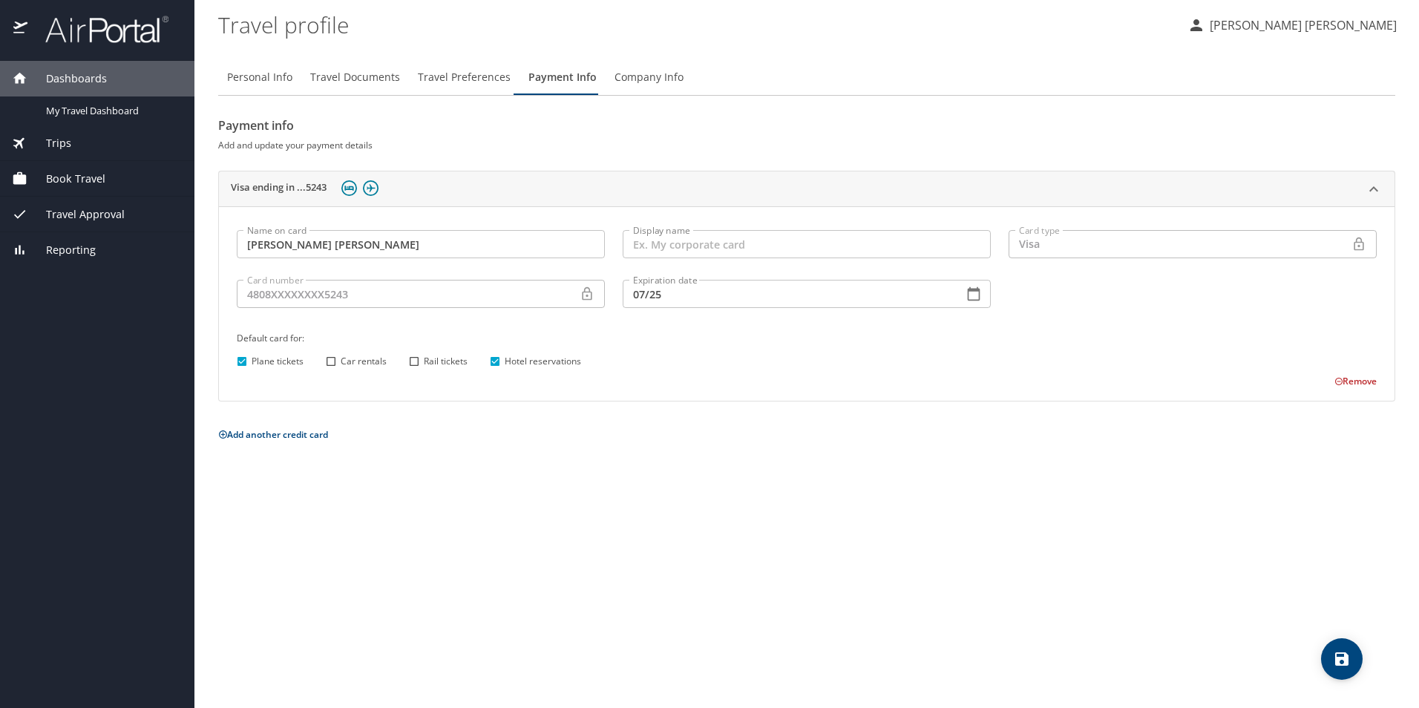
click at [967, 288] on icon "button" at bounding box center [973, 293] width 15 height 15
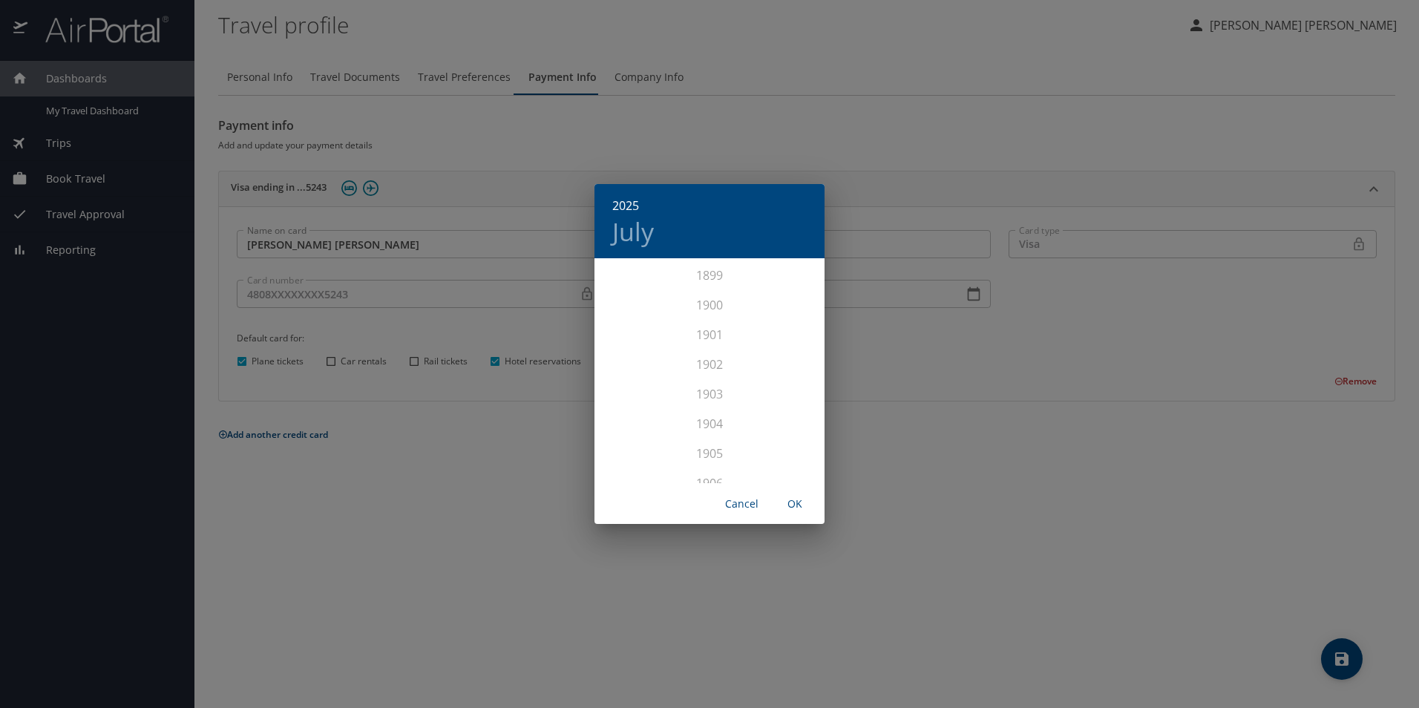
scroll to position [3650, 0]
click at [710, 470] on div "2028" at bounding box center [709, 468] width 230 height 30
click at [641, 395] on div "Jul" at bounding box center [632, 400] width 76 height 56
click at [797, 504] on span "OK" at bounding box center [795, 504] width 36 height 19
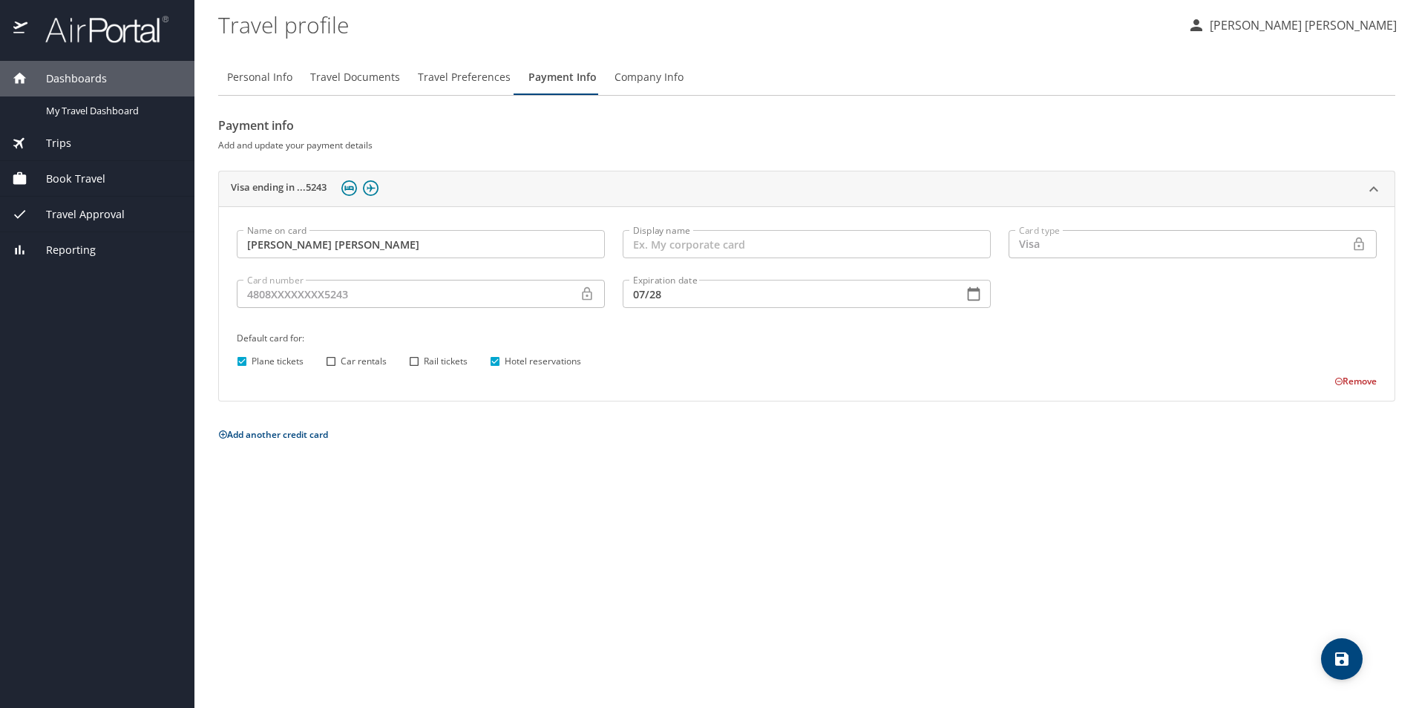
type input "07/28"
click at [588, 296] on icon at bounding box center [586, 293] width 15 height 15
click at [588, 296] on icon at bounding box center [587, 293] width 10 height 13
click at [697, 250] on input "Display name" at bounding box center [806, 244] width 368 height 28
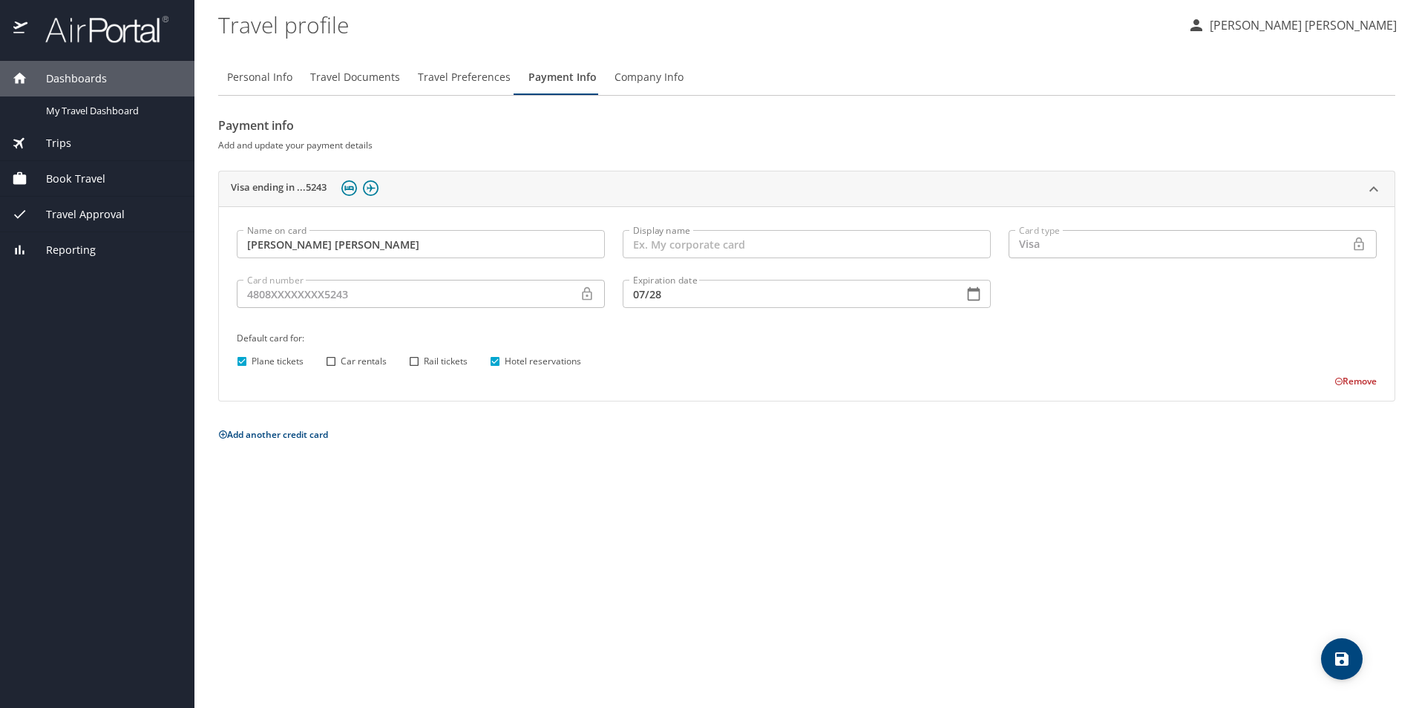
click at [582, 295] on icon at bounding box center [587, 293] width 10 height 13
click at [1340, 380] on button "Remove" at bounding box center [1355, 381] width 42 height 13
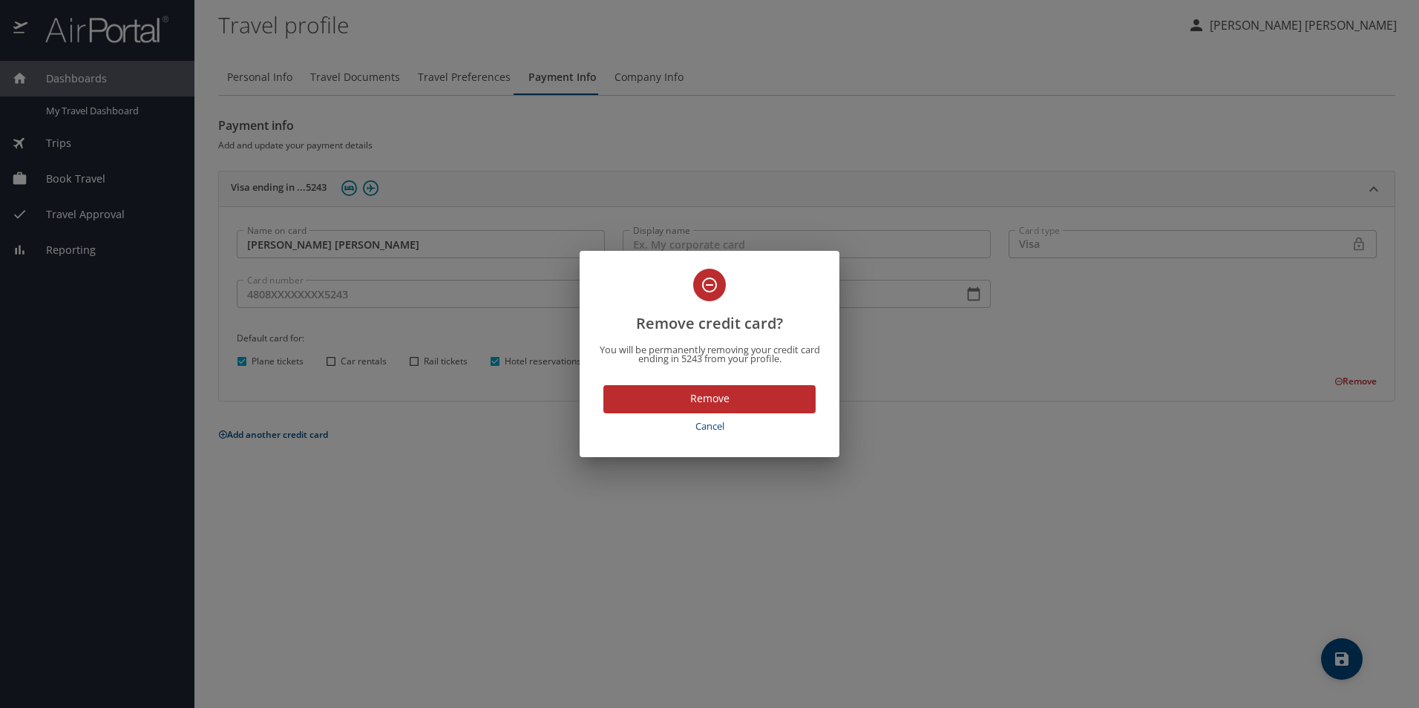
click at [726, 393] on span "Remove" at bounding box center [709, 399] width 188 height 19
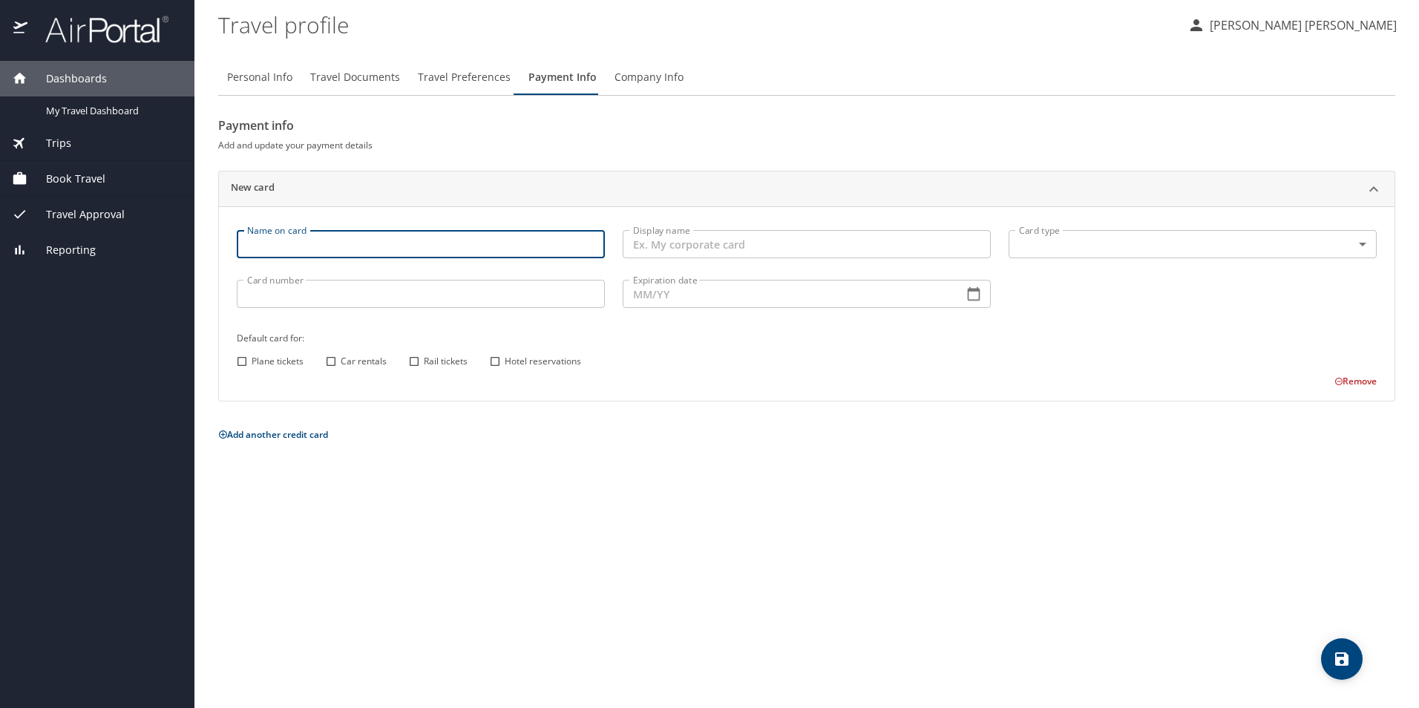
click at [265, 243] on input "Name on card" at bounding box center [421, 244] width 368 height 28
type input "Gloria Sanchez"
click at [1057, 247] on body "Dashboards My Travel Dashboard Trips Current / Future Trips Past Trips Trips Mi…" at bounding box center [709, 354] width 1419 height 708
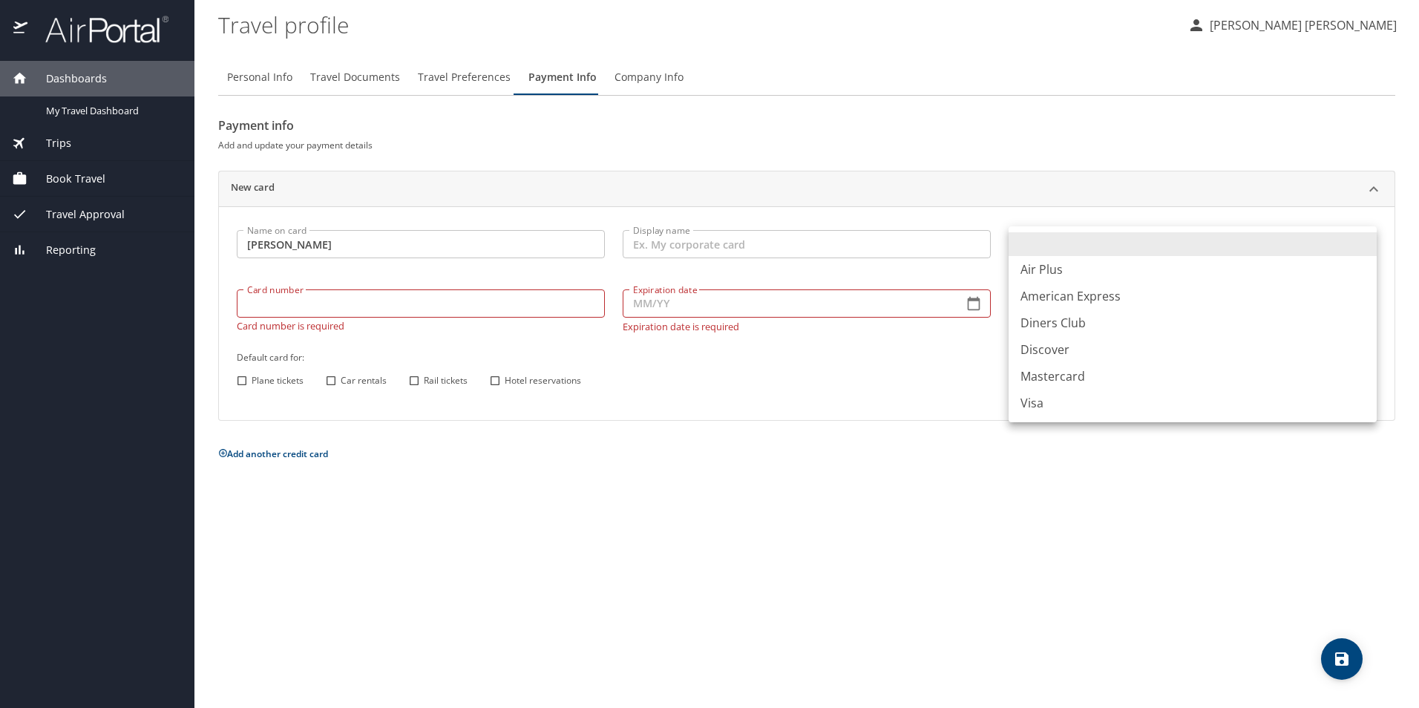
click at [1033, 404] on li "Visa" at bounding box center [1192, 403] width 368 height 27
type input "VI"
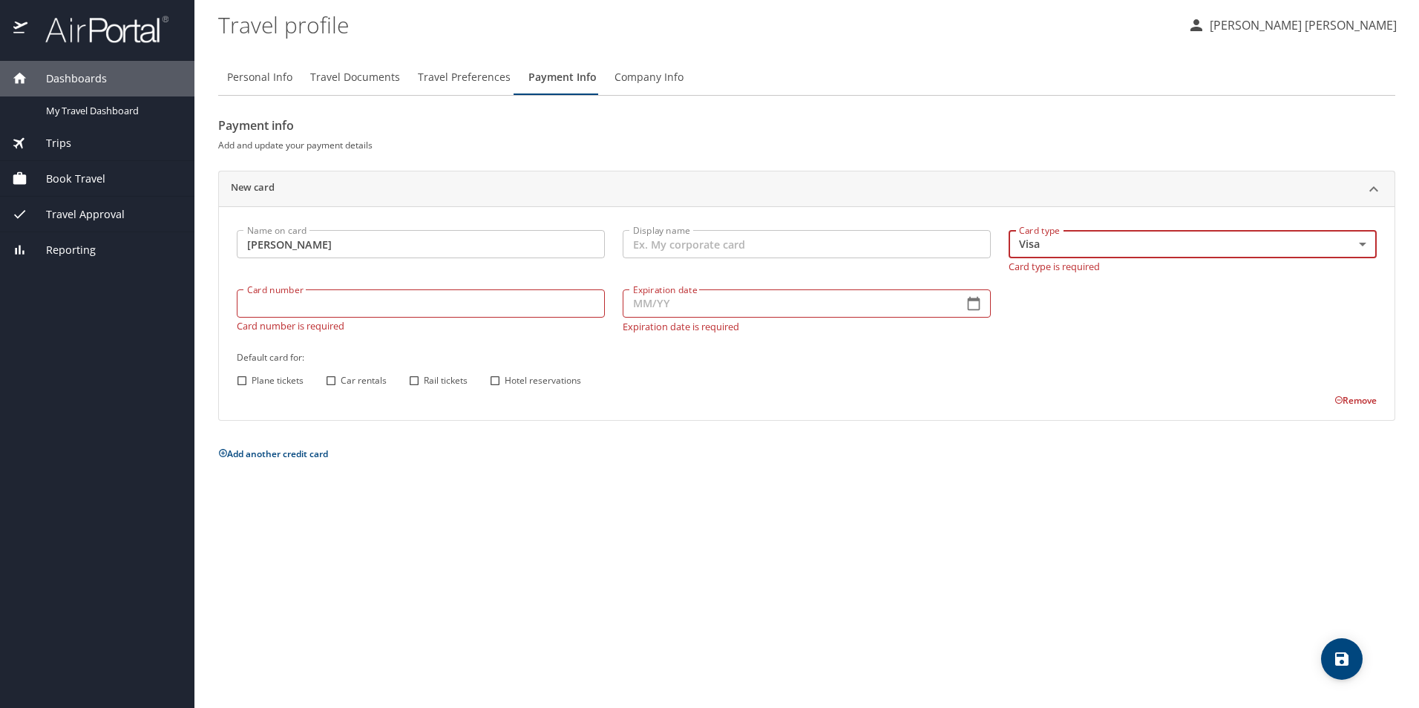
click at [389, 306] on input "Card number" at bounding box center [421, 303] width 368 height 28
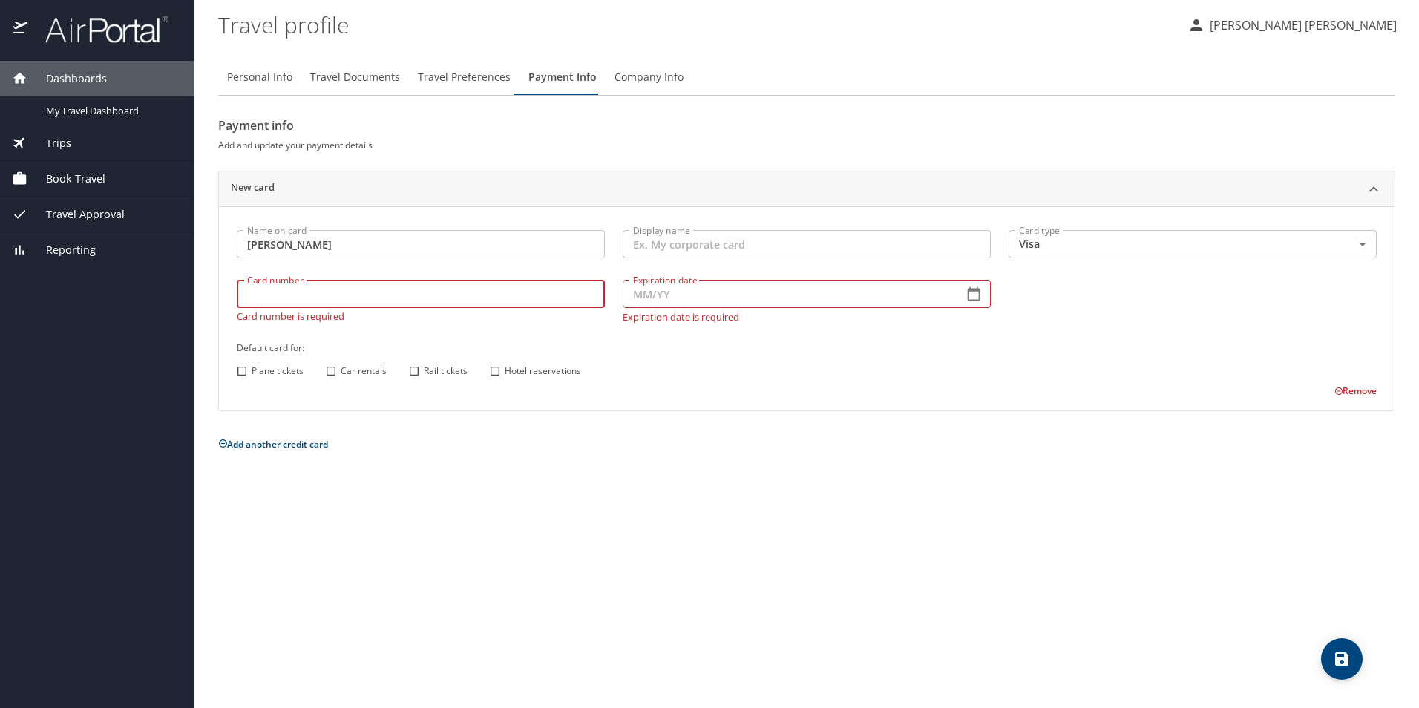
click at [361, 300] on input "Card number" at bounding box center [421, 294] width 368 height 28
type input "4808017022345243"
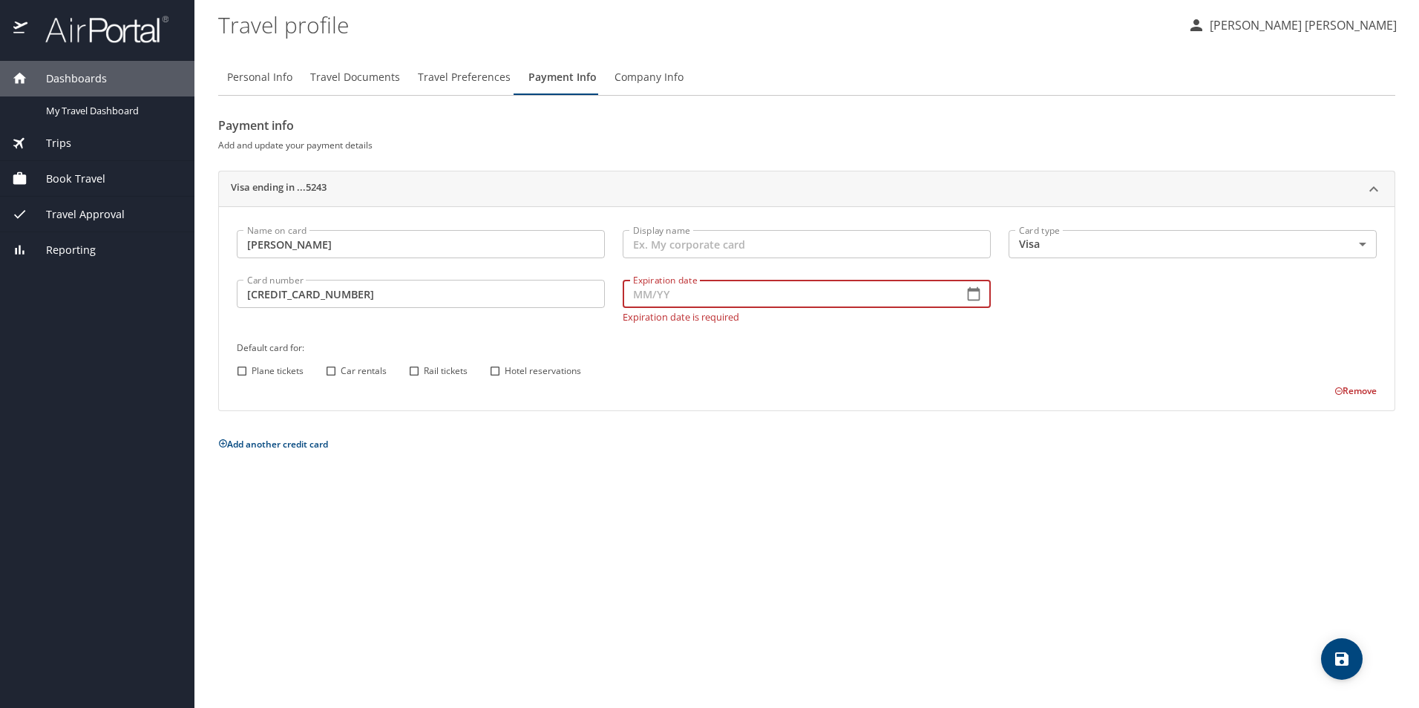
click at [863, 295] on input "Expiration date" at bounding box center [786, 294] width 329 height 28
type input "07/28"
click at [244, 375] on div "Name on card Gloria Sanchez Name on card Display name Display name Card type Vi…" at bounding box center [806, 309] width 1157 height 177
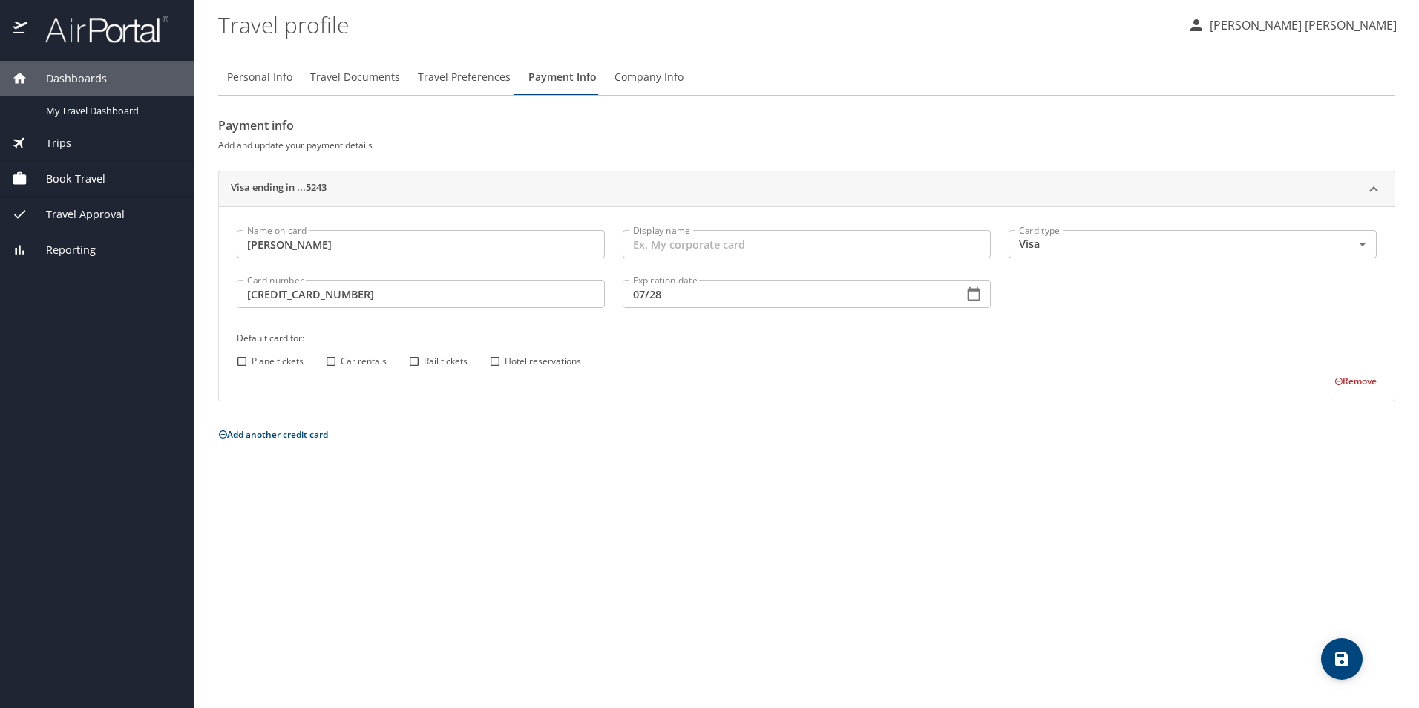
click at [240, 364] on input "Plane tickets" at bounding box center [241, 361] width 19 height 19
checkbox input "true"
click at [497, 362] on input "Hotel reservations" at bounding box center [494, 361] width 19 height 19
checkbox input "true"
click at [1338, 658] on icon "save" at bounding box center [1341, 658] width 13 height 13
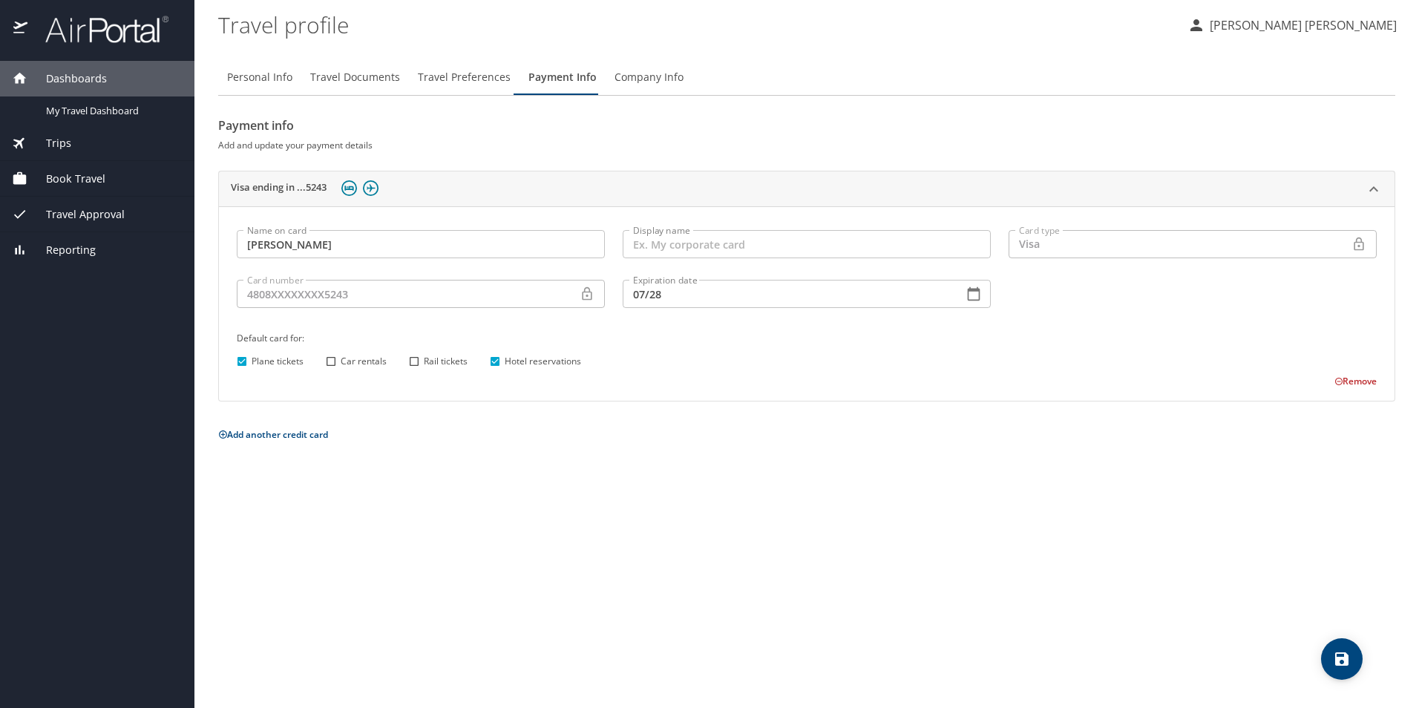
click at [628, 78] on span "Company Info" at bounding box center [648, 77] width 69 height 19
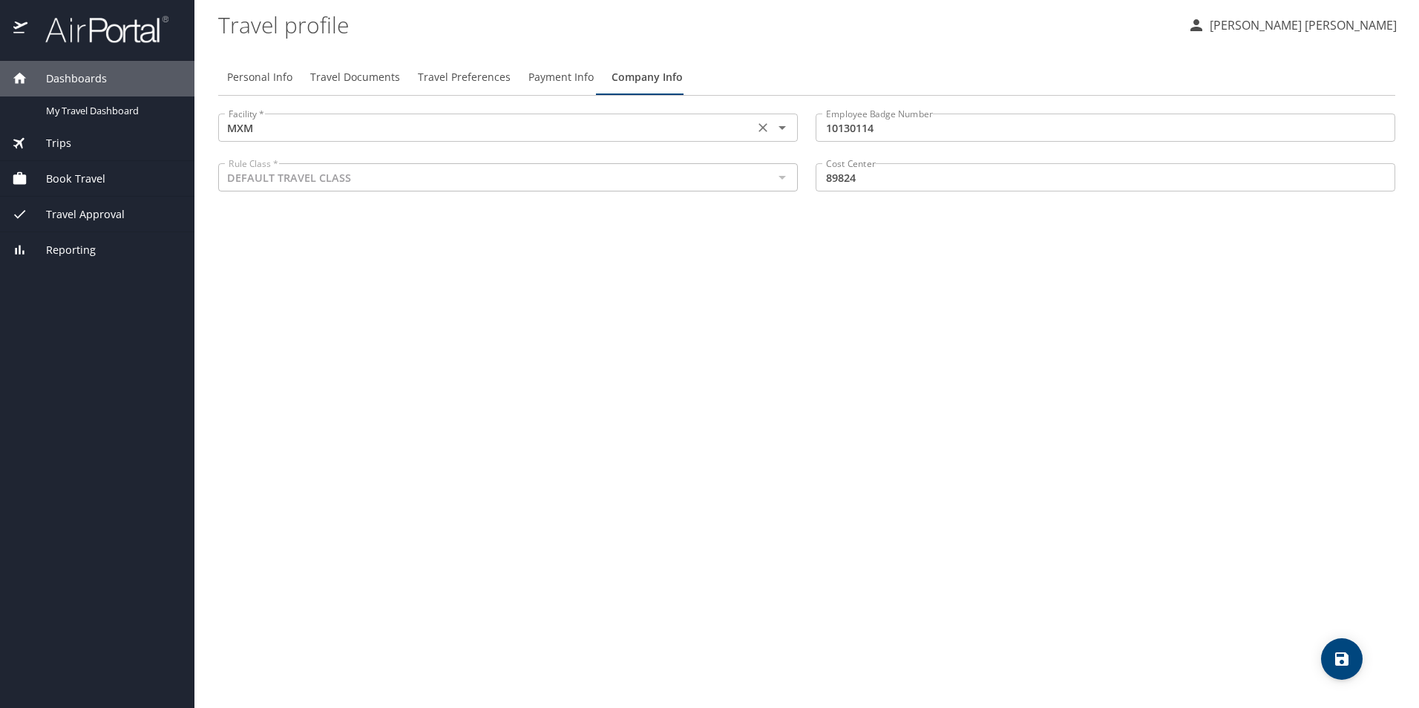
click at [754, 130] on button "Clear" at bounding box center [762, 127] width 21 height 21
click at [749, 229] on div "Personal Info Travel Documents Travel Preferences Payment Info Company Info Fac…" at bounding box center [806, 377] width 1177 height 660
click at [662, 122] on input "text" at bounding box center [486, 127] width 527 height 19
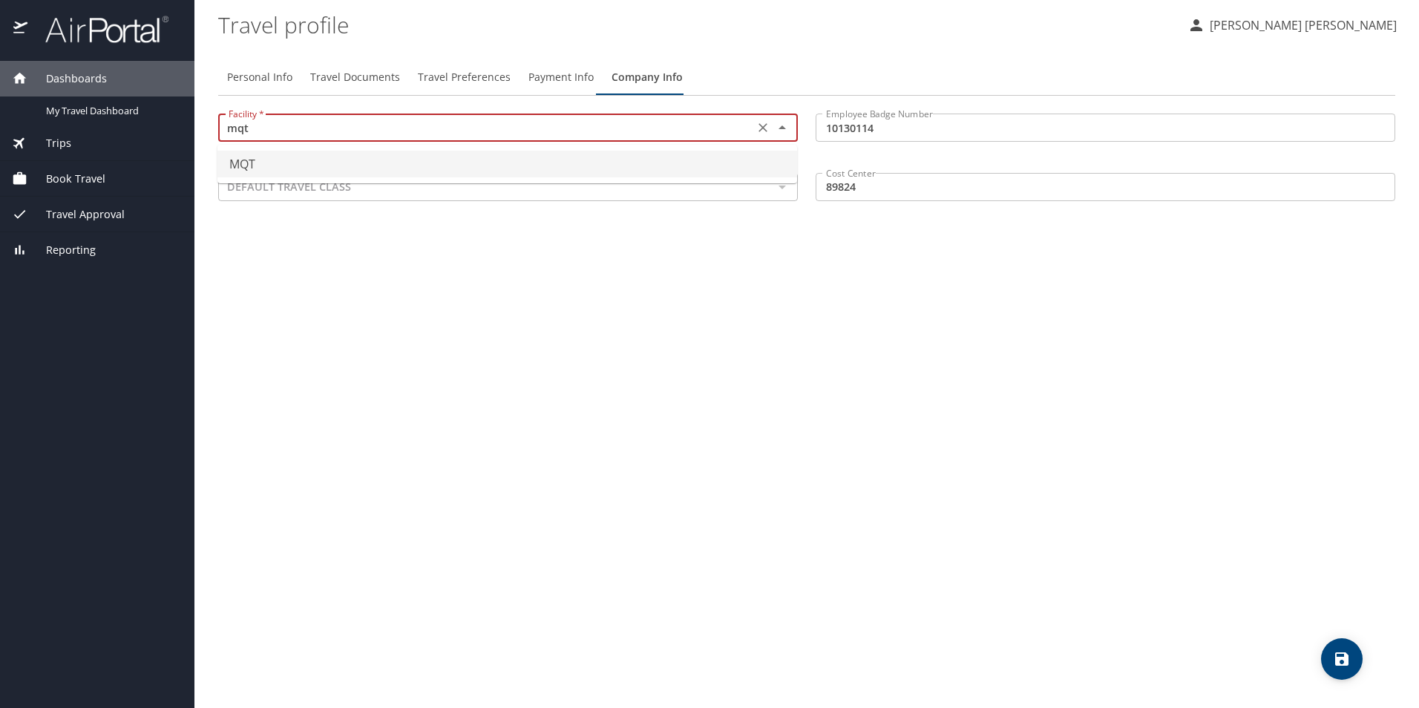
click at [659, 164] on li "MQT" at bounding box center [506, 164] width 579 height 27
type input "MQT"
click at [767, 318] on div "Personal Info Travel Documents Travel Preferences Payment Info Company Info Fac…" at bounding box center [806, 377] width 1177 height 660
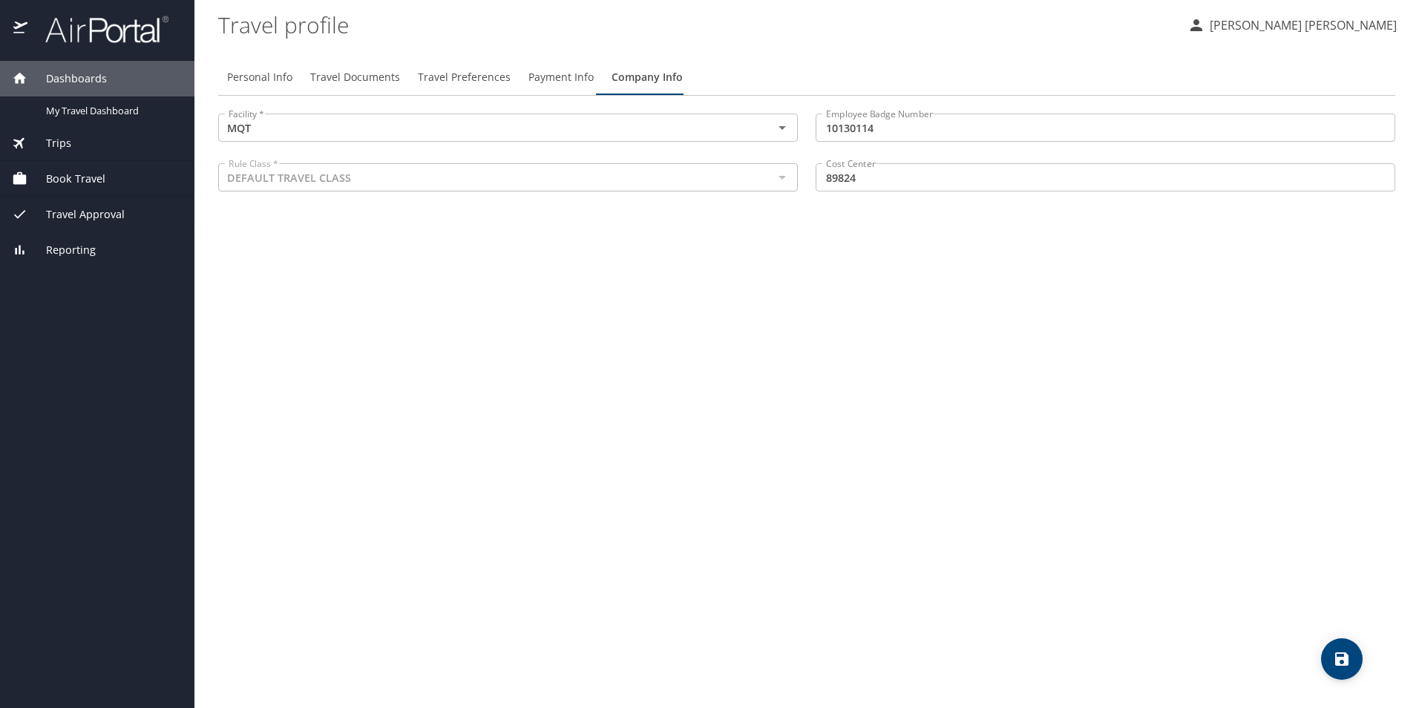
click at [1339, 663] on icon "save" at bounding box center [1341, 659] width 18 height 18
click at [255, 69] on span "Personal Info" at bounding box center [259, 77] width 65 height 19
select select "MX"
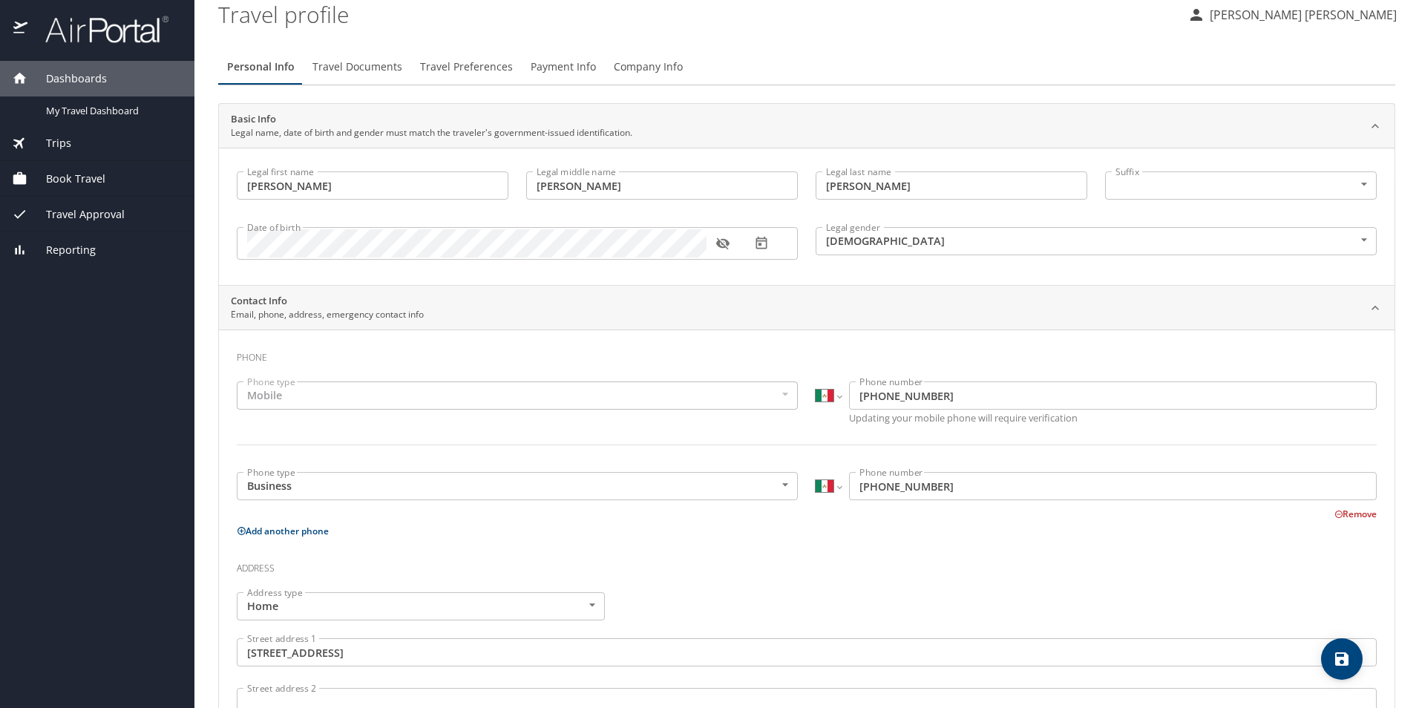
scroll to position [0, 0]
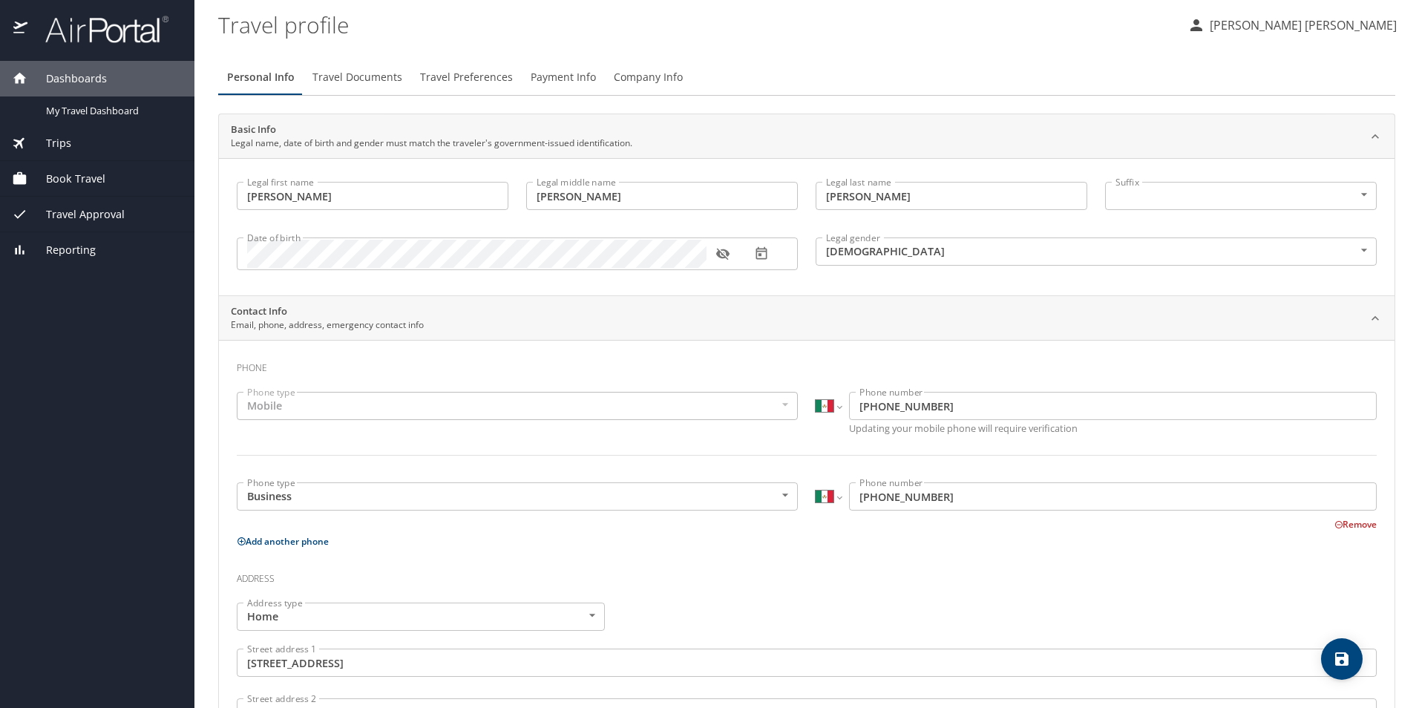
click at [390, 84] on span "Travel Documents" at bounding box center [357, 77] width 90 height 19
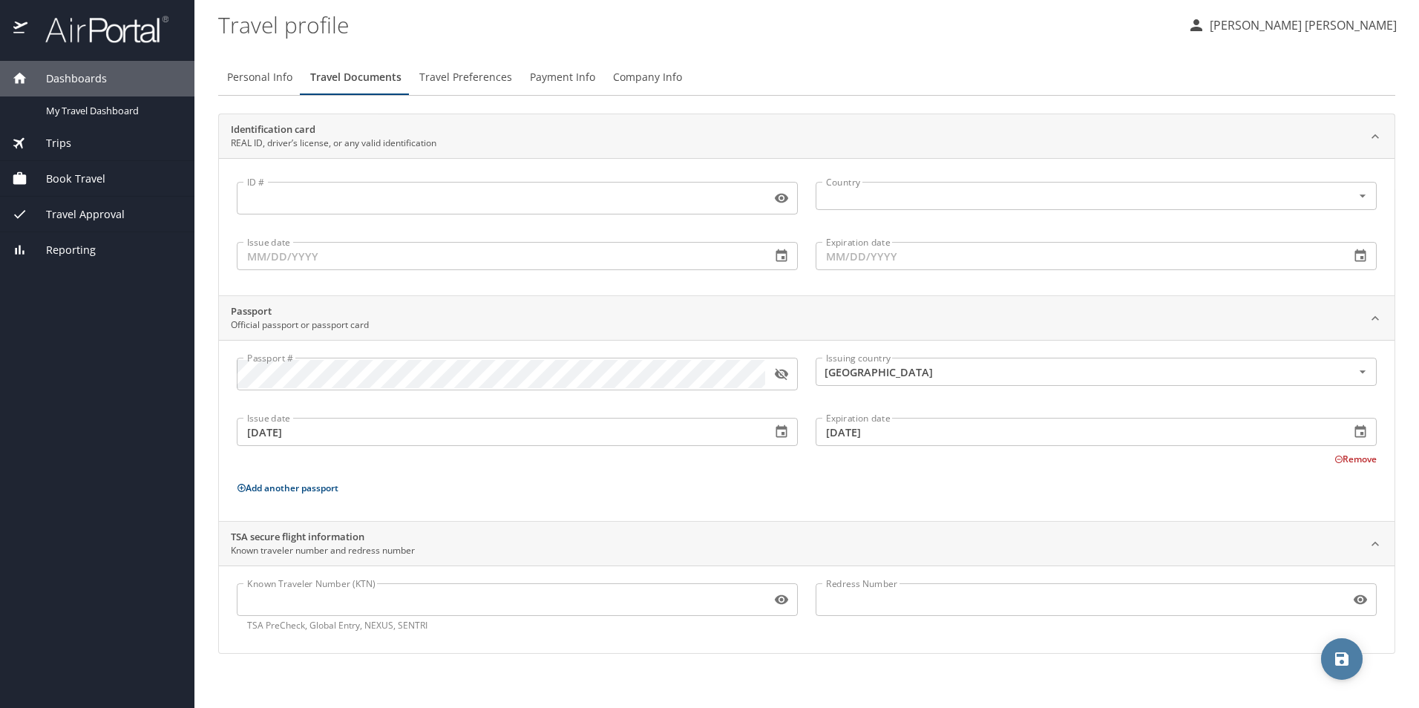
click at [1337, 657] on icon "save" at bounding box center [1341, 658] width 13 height 13
